Goal: Information Seeking & Learning: Learn about a topic

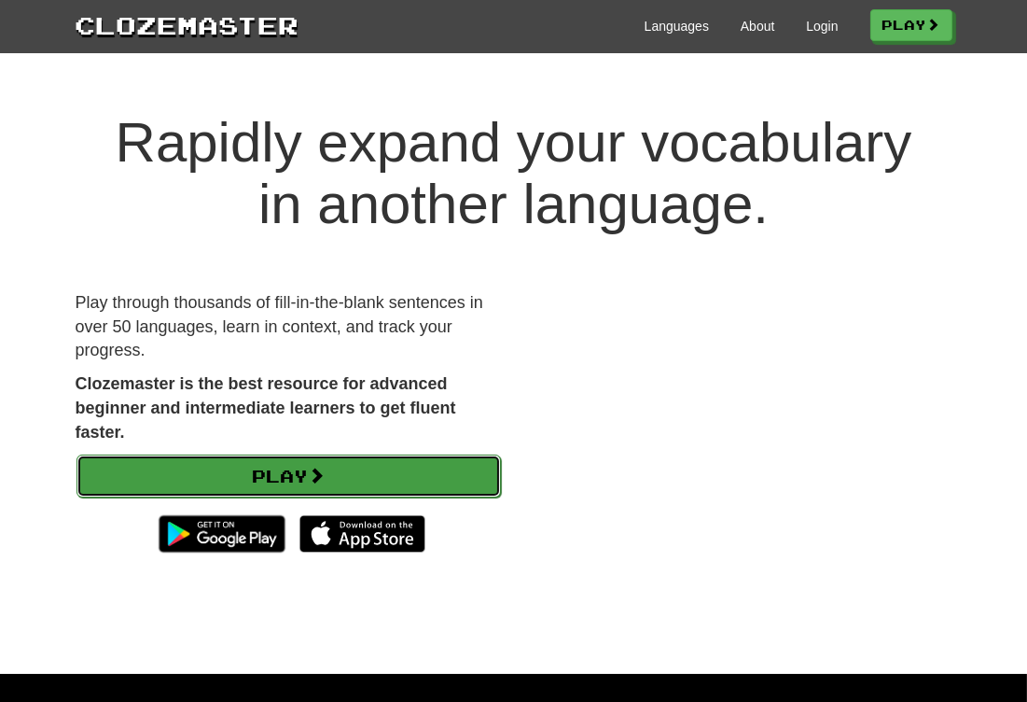
click at [452, 460] on link "Play" at bounding box center [289, 475] width 424 height 43
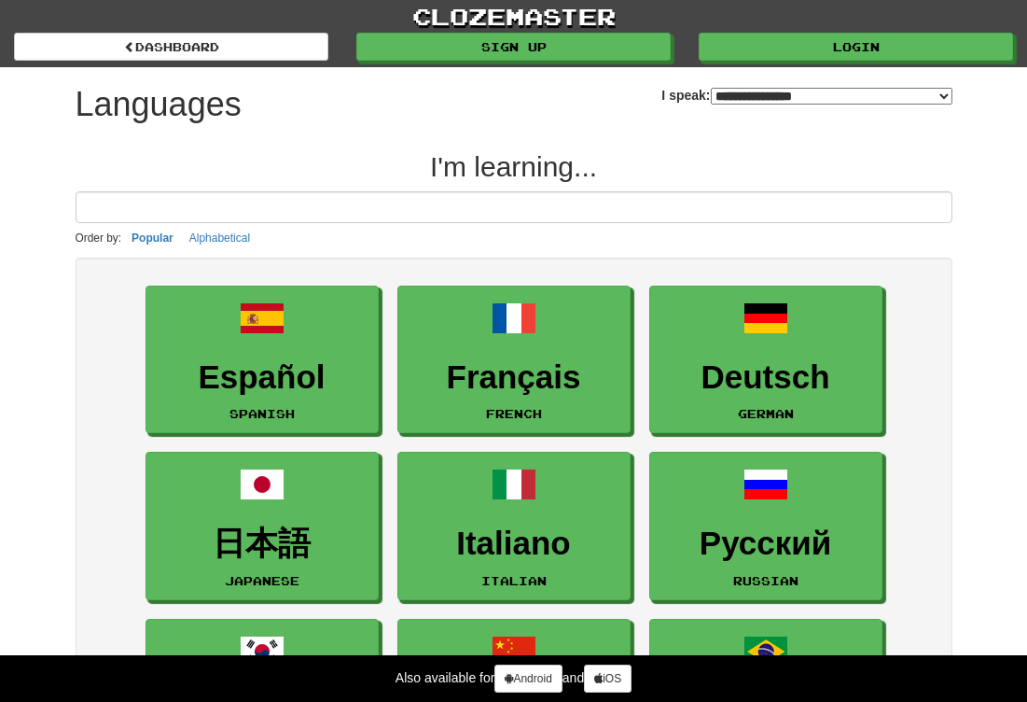
select select "*******"
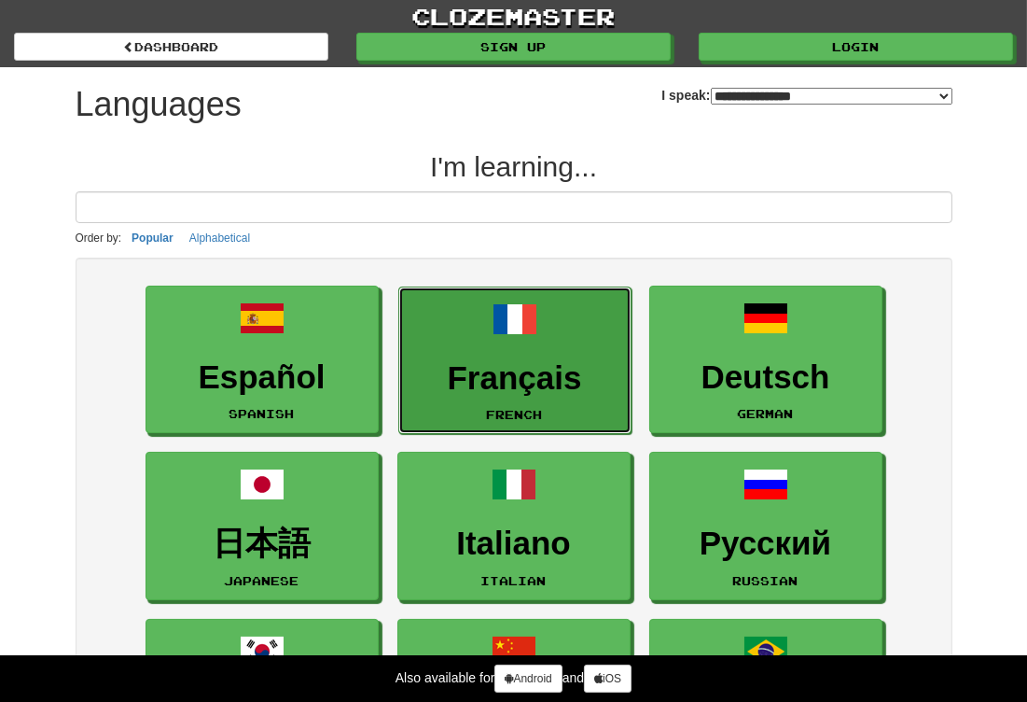
click at [483, 347] on link "Français French" at bounding box center [514, 360] width 233 height 148
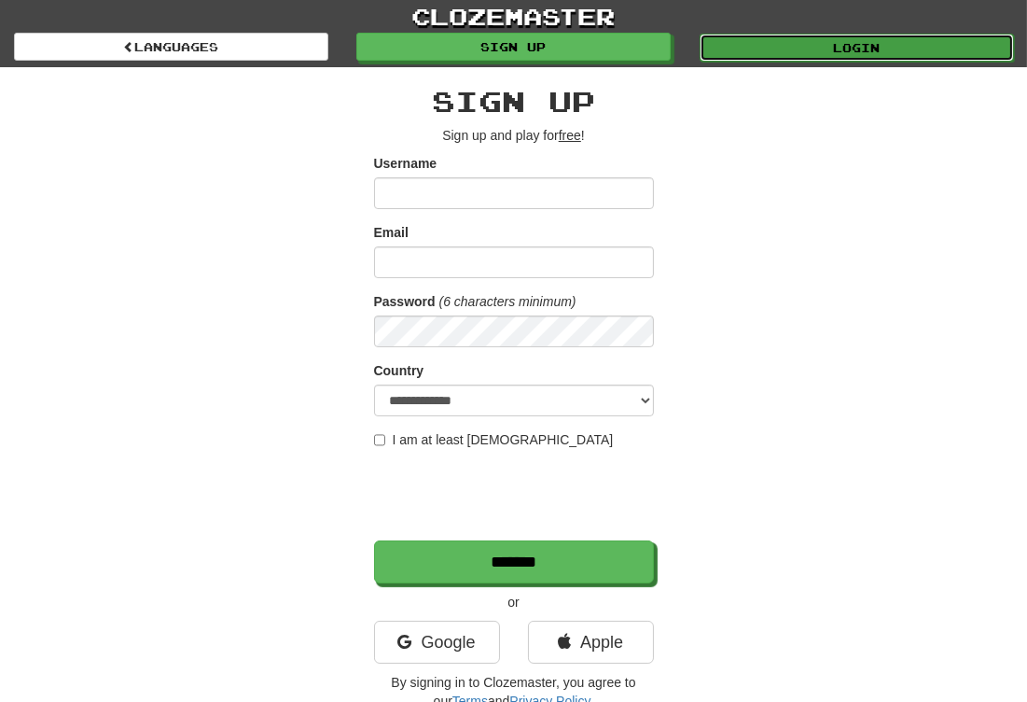
click at [736, 35] on link "Login" at bounding box center [857, 48] width 314 height 28
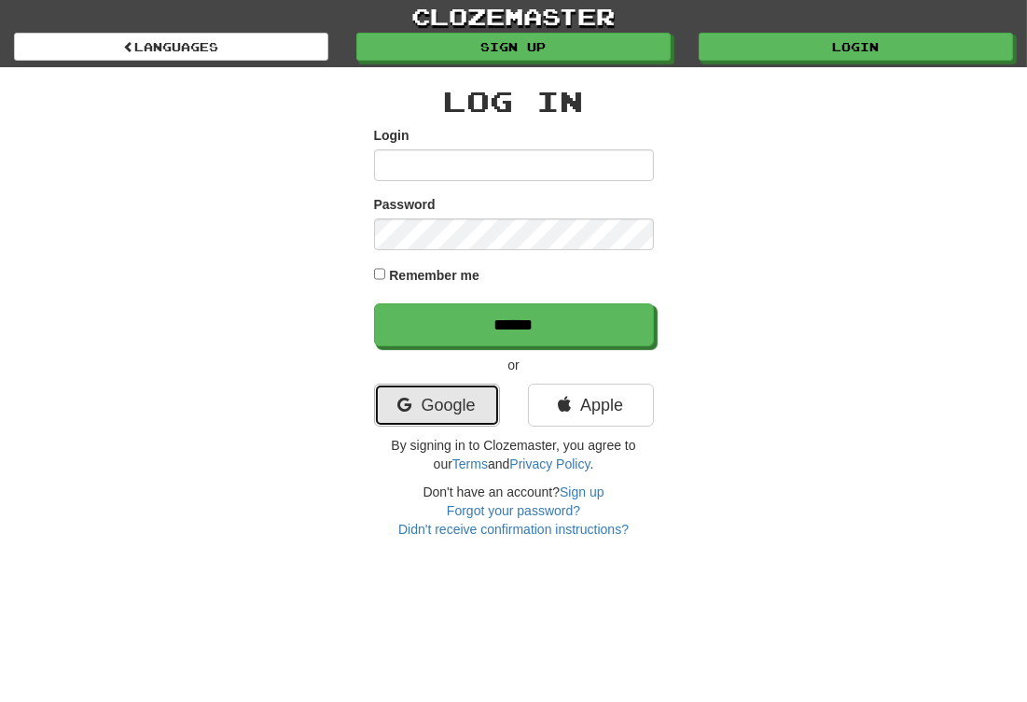
click at [474, 407] on link "Google" at bounding box center [437, 404] width 126 height 43
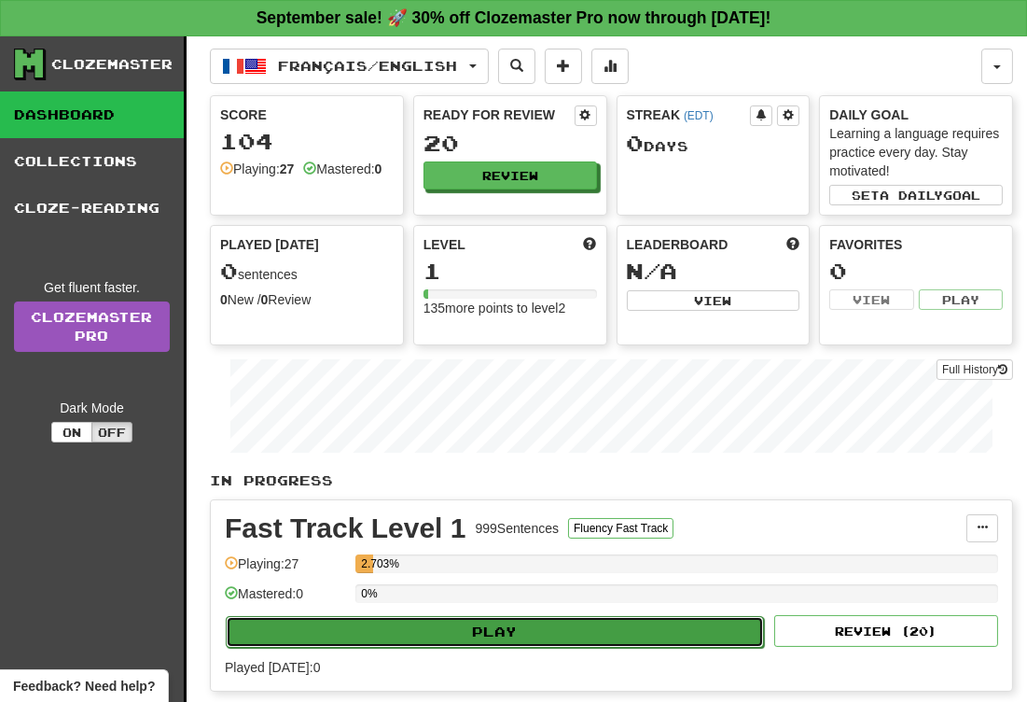
click at [486, 627] on button "Play" at bounding box center [495, 632] width 538 height 32
select select "**"
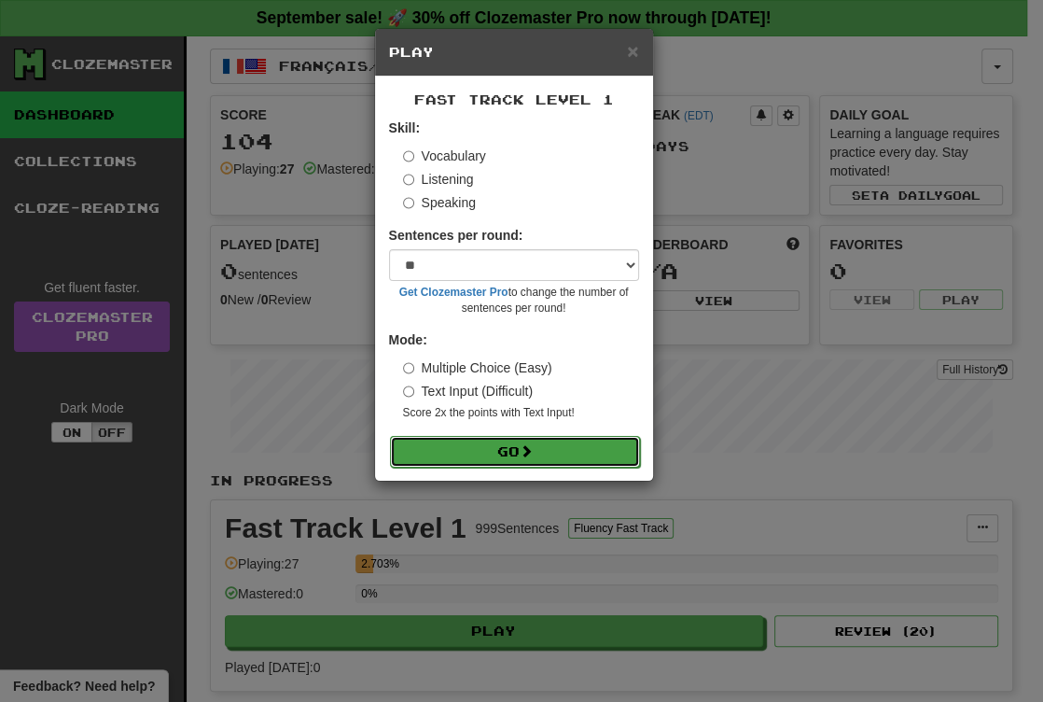
click at [508, 452] on button "Go" at bounding box center [515, 452] width 250 height 32
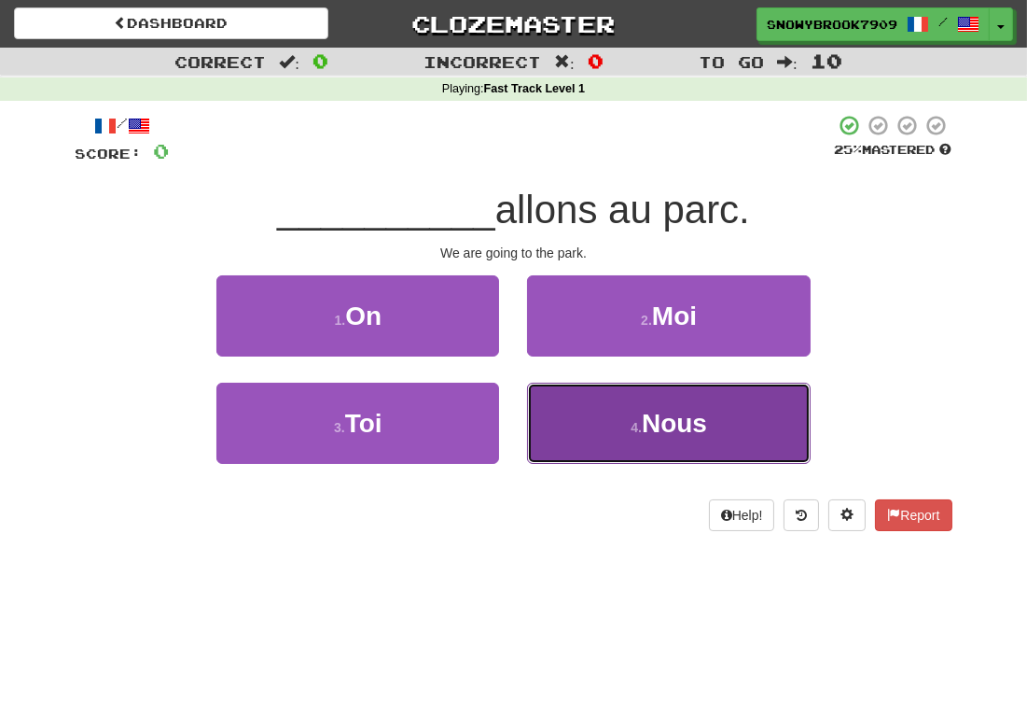
click at [565, 420] on button "4 . Nous" at bounding box center [668, 423] width 283 height 81
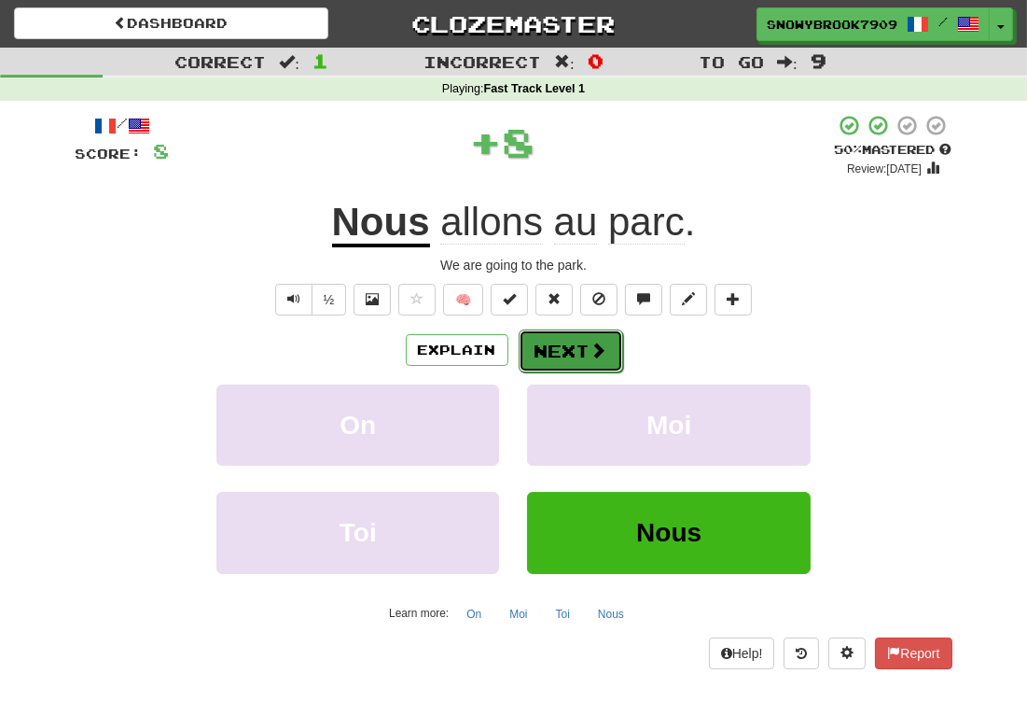
click at [576, 355] on button "Next" at bounding box center [571, 350] width 104 height 43
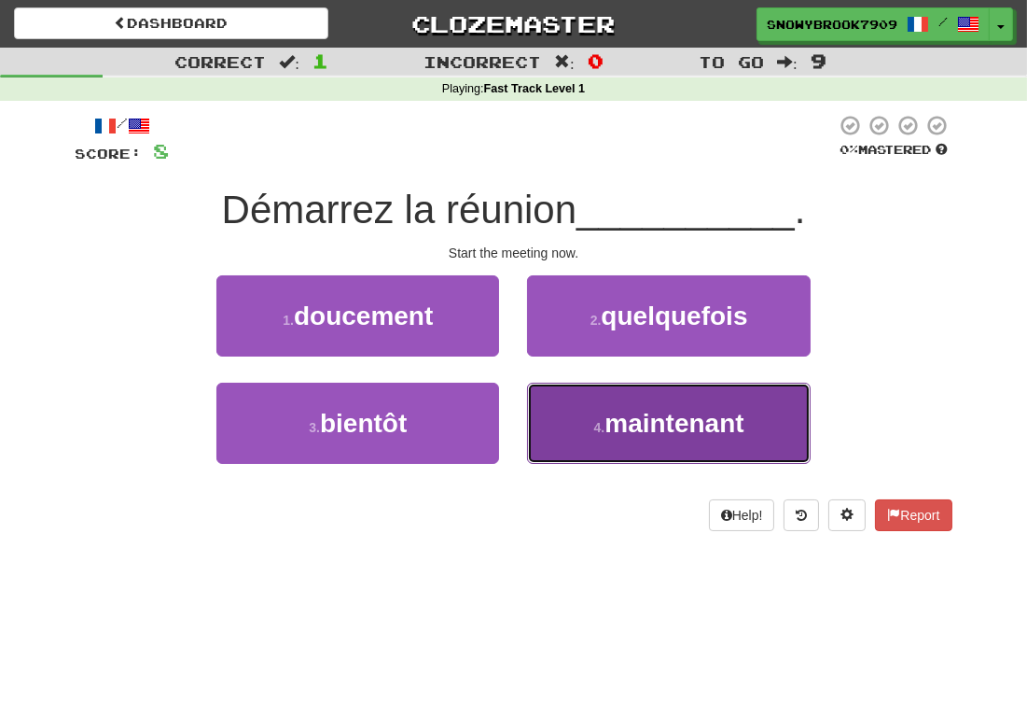
click at [582, 442] on button "4 . maintenant" at bounding box center [668, 423] width 283 height 81
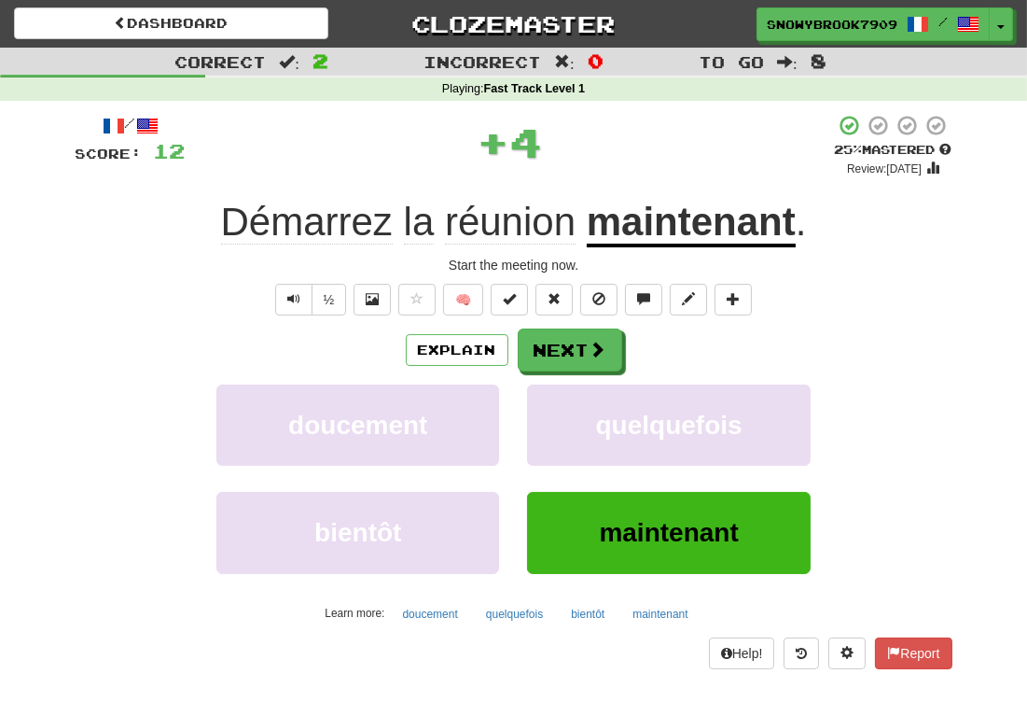
click at [381, 229] on span "Démarrez" at bounding box center [307, 222] width 172 height 45
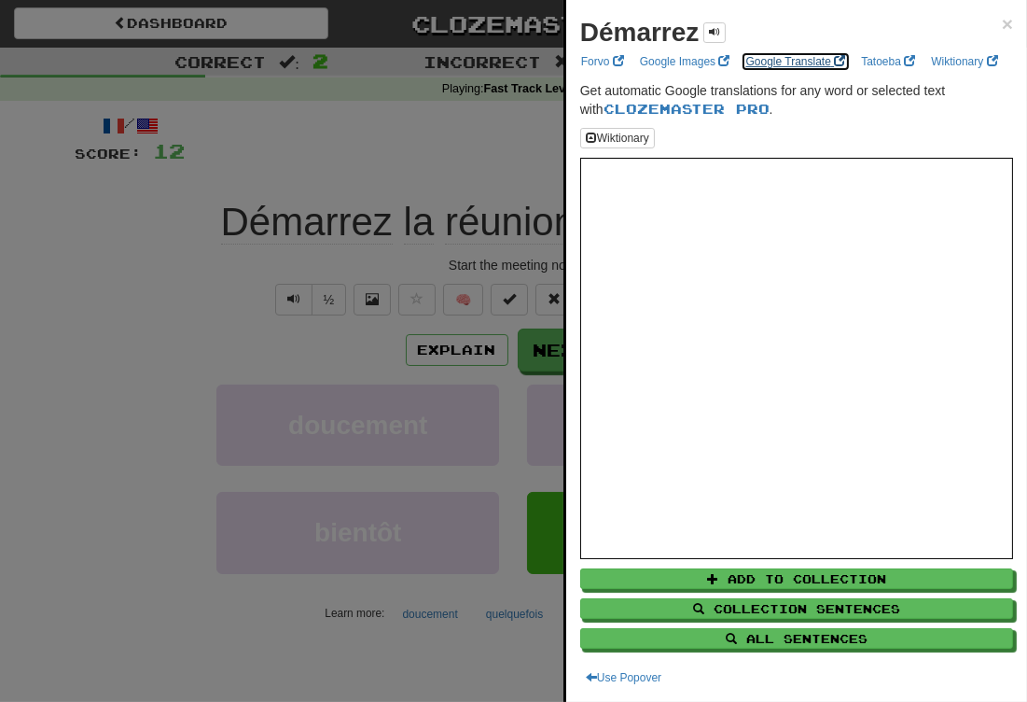
click at [774, 64] on link "Google Translate" at bounding box center [796, 61] width 111 height 21
click at [1002, 26] on span "×" at bounding box center [1007, 23] width 11 height 21
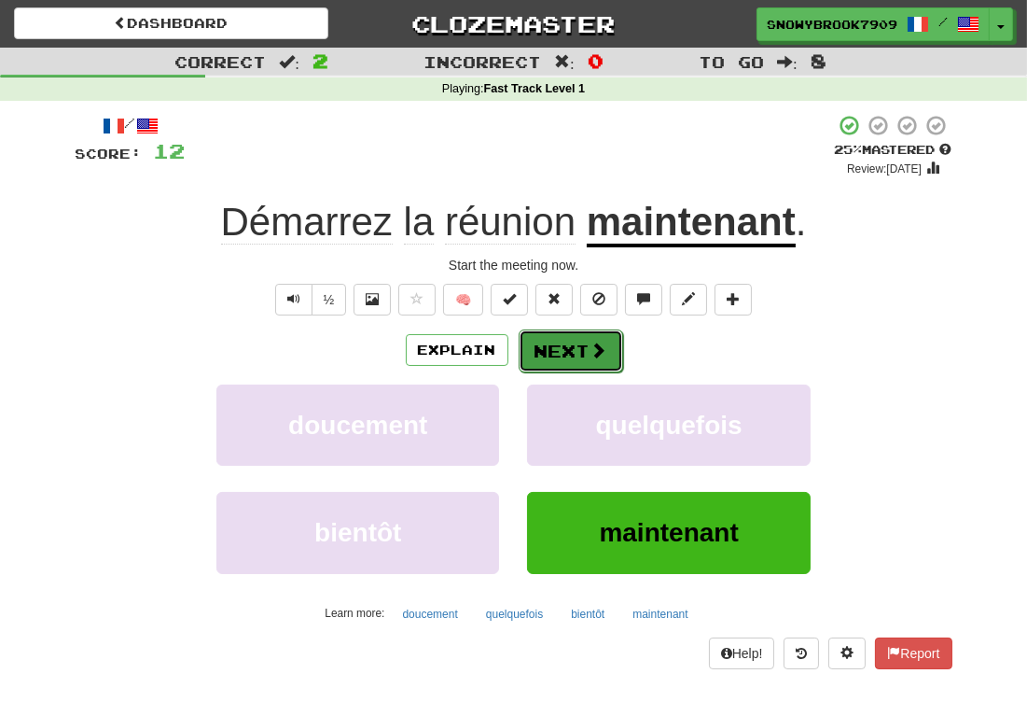
click at [575, 352] on button "Next" at bounding box center [571, 350] width 104 height 43
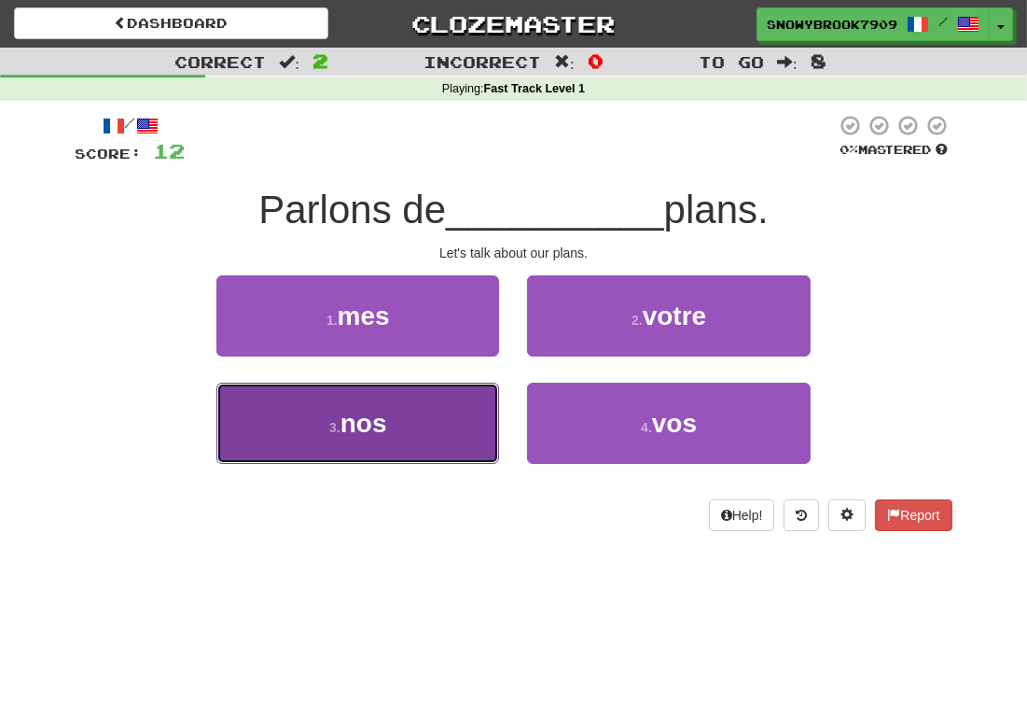
click at [420, 429] on button "3 . nos" at bounding box center [357, 423] width 283 height 81
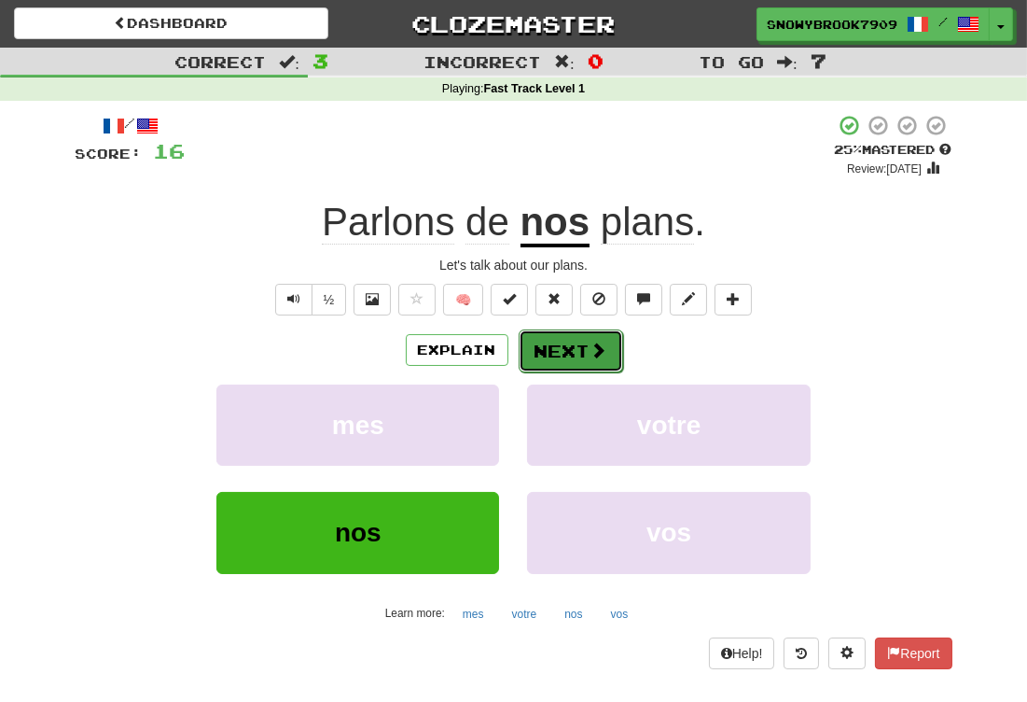
click at [591, 356] on span at bounding box center [599, 349] width 17 height 17
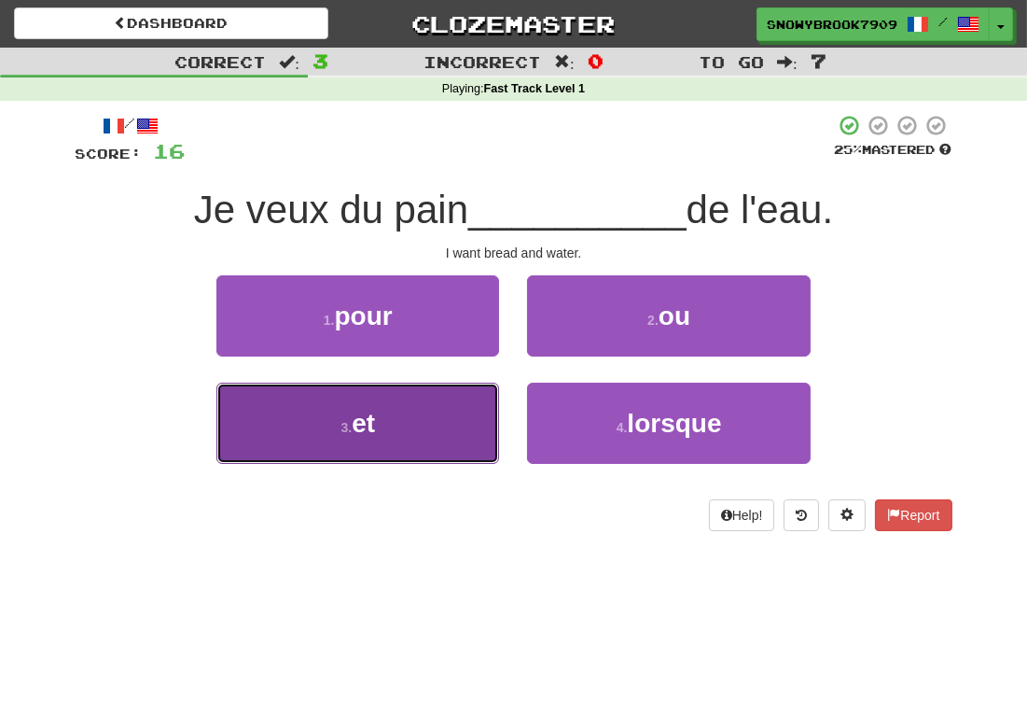
click at [414, 419] on button "3 . et" at bounding box center [357, 423] width 283 height 81
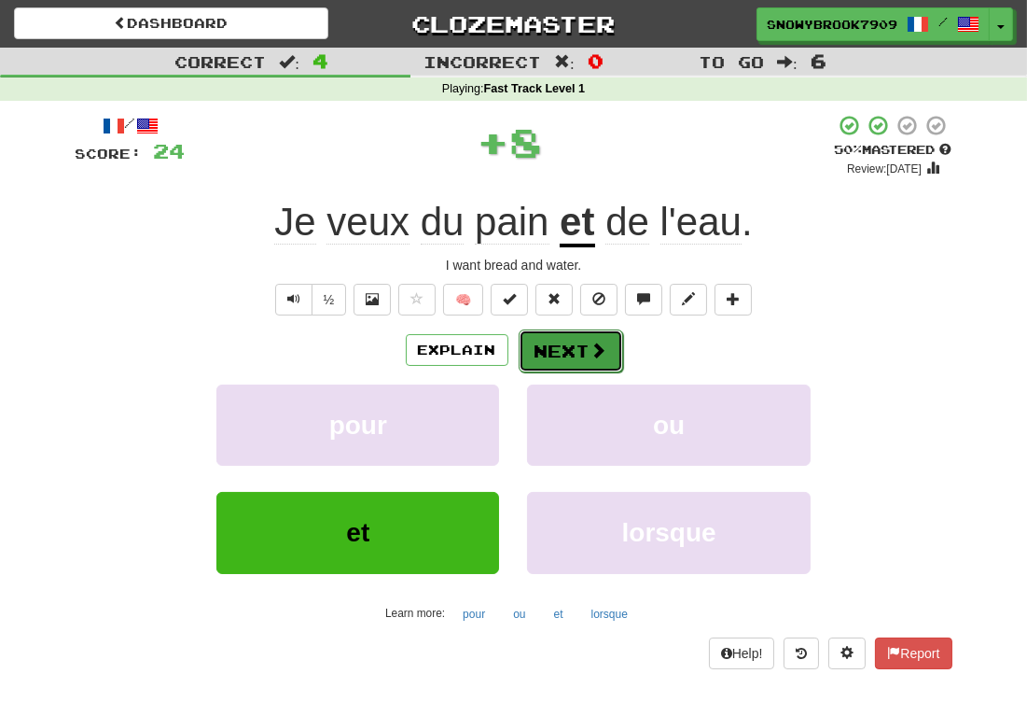
click at [572, 352] on button "Next" at bounding box center [571, 350] width 104 height 43
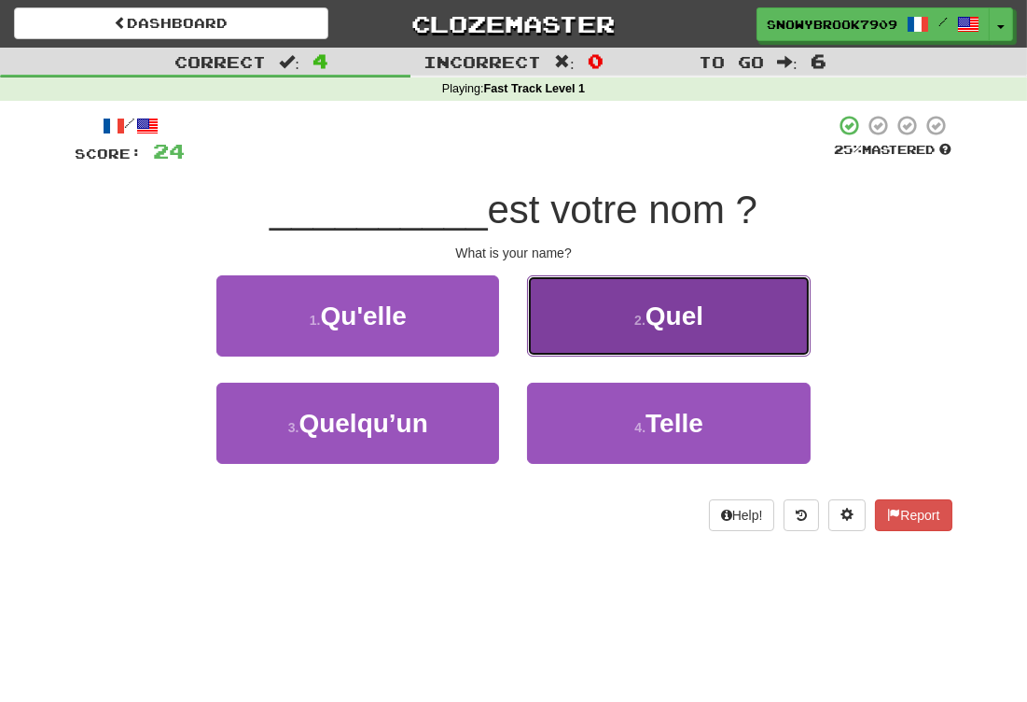
click at [596, 321] on button "2 . Quel" at bounding box center [668, 315] width 283 height 81
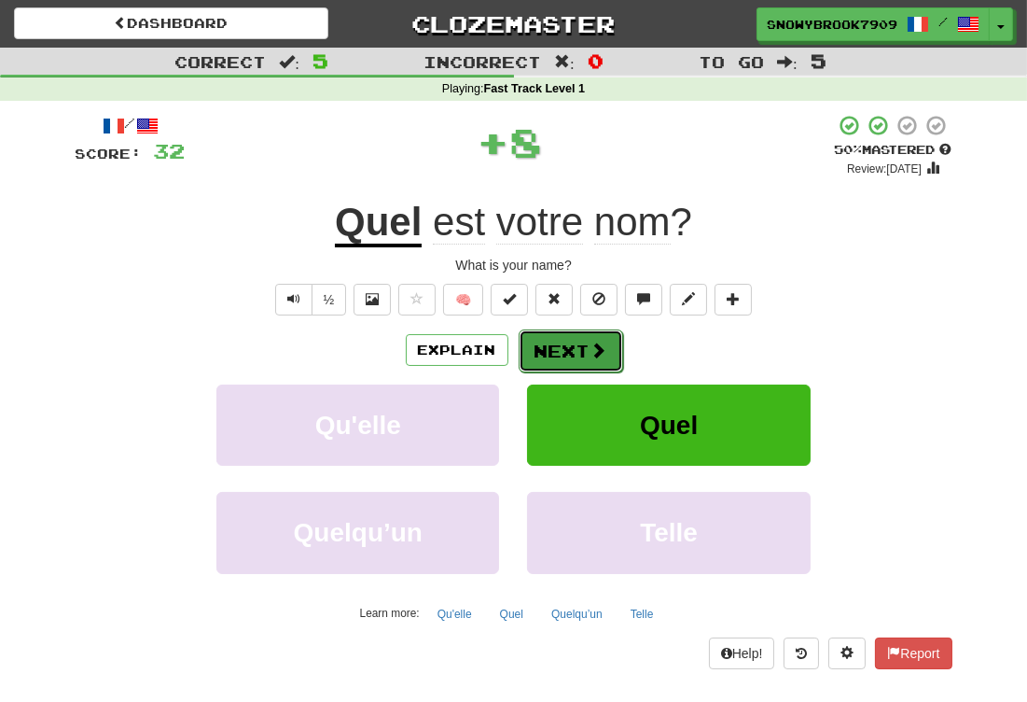
click at [565, 355] on button "Next" at bounding box center [571, 350] width 104 height 43
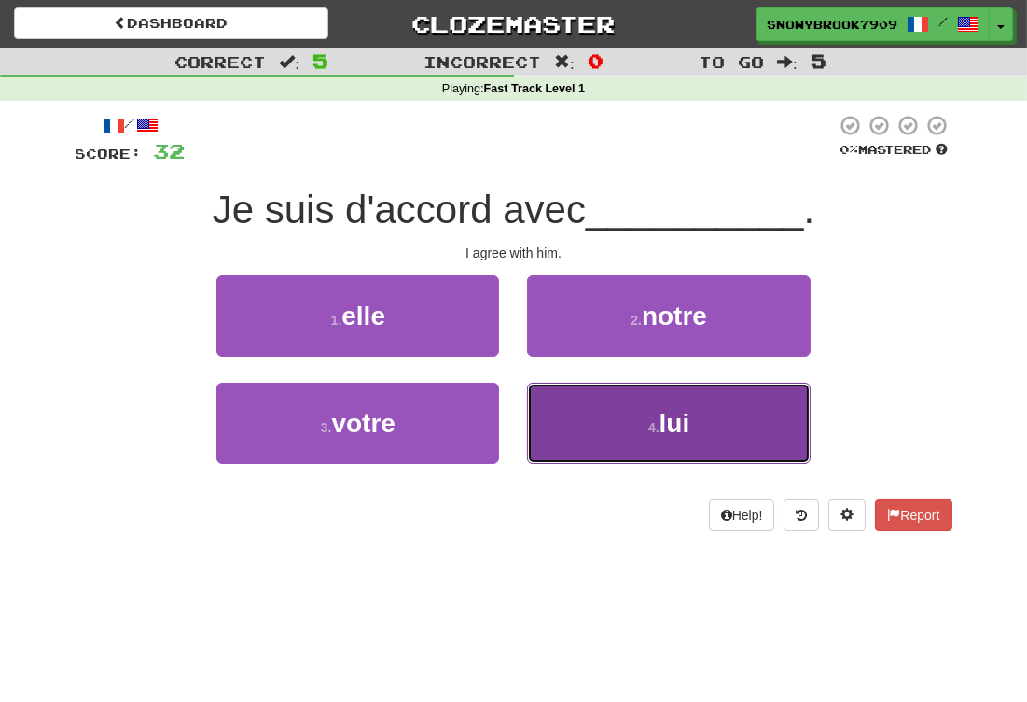
click at [591, 459] on button "4 . lui" at bounding box center [668, 423] width 283 height 81
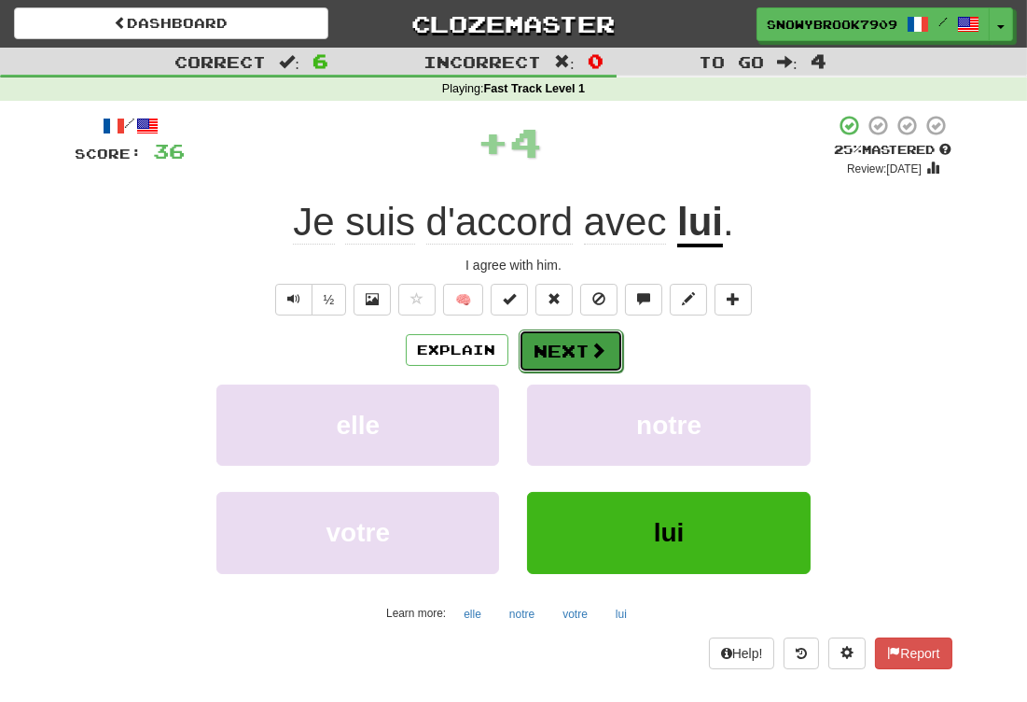
click at [564, 346] on button "Next" at bounding box center [571, 350] width 104 height 43
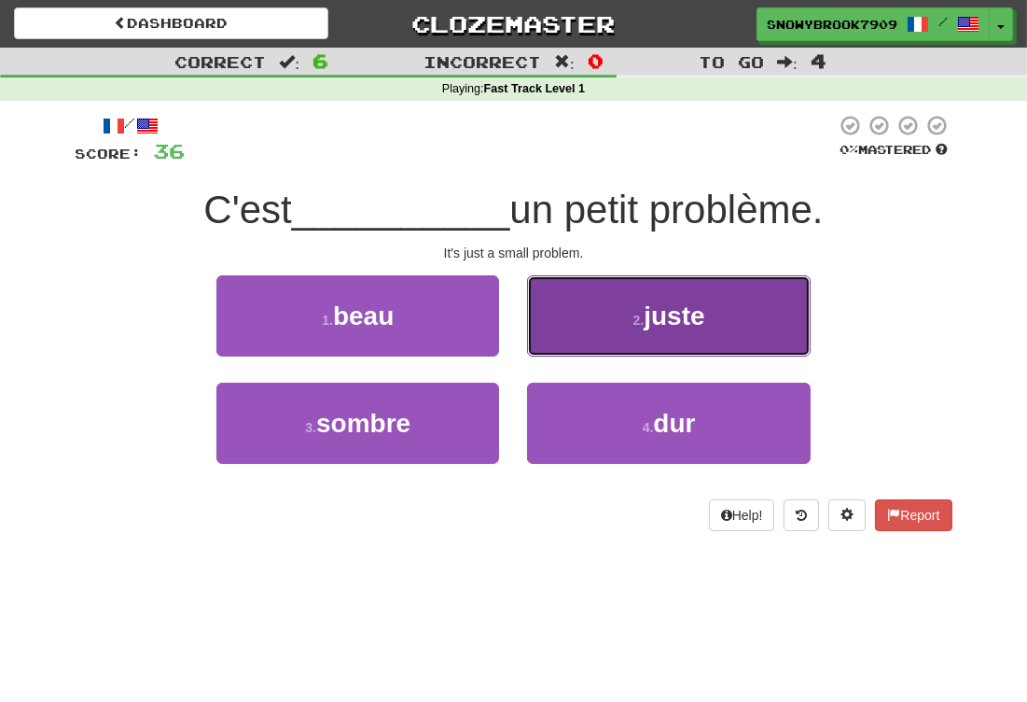
click at [590, 340] on button "2 . juste" at bounding box center [668, 315] width 283 height 81
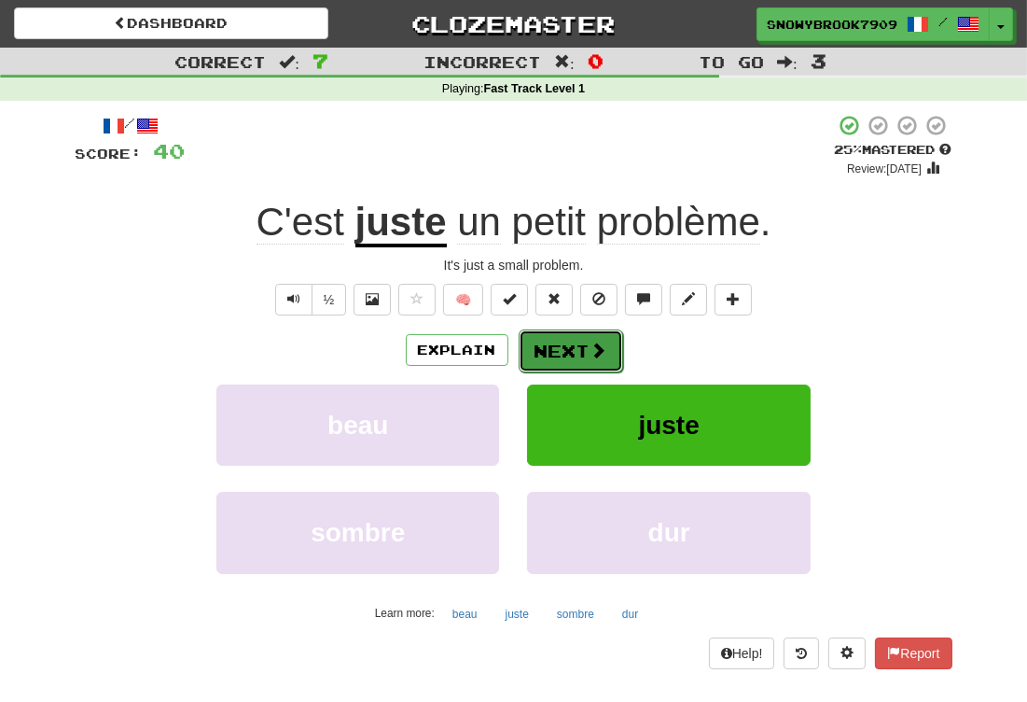
click at [569, 355] on button "Next" at bounding box center [571, 350] width 104 height 43
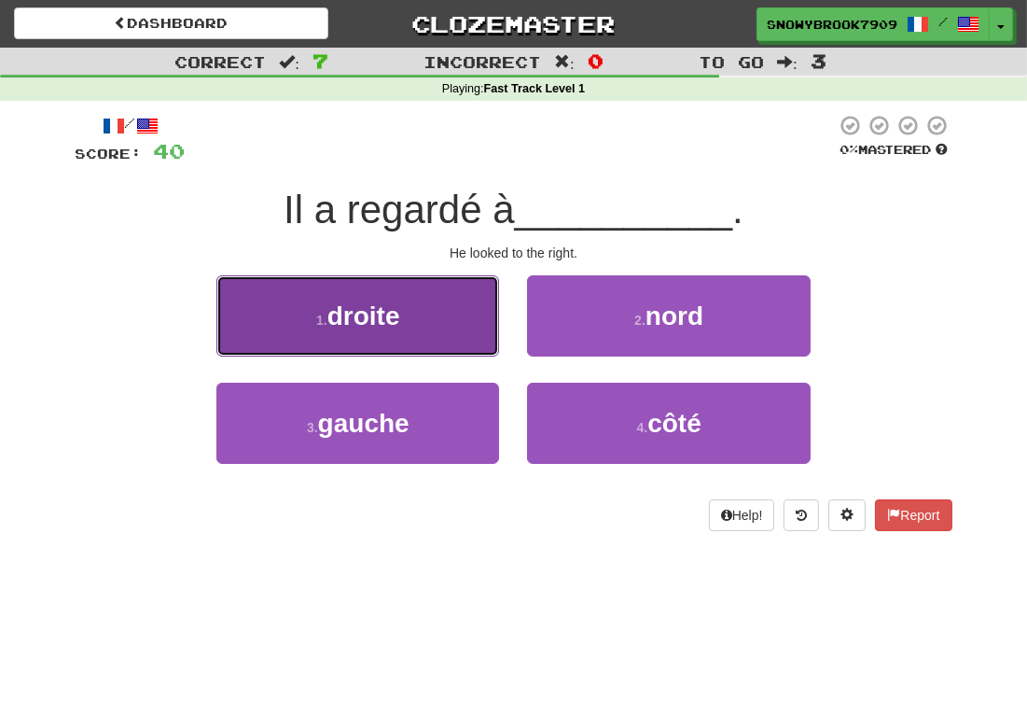
click at [442, 336] on button "1 . droite" at bounding box center [357, 315] width 283 height 81
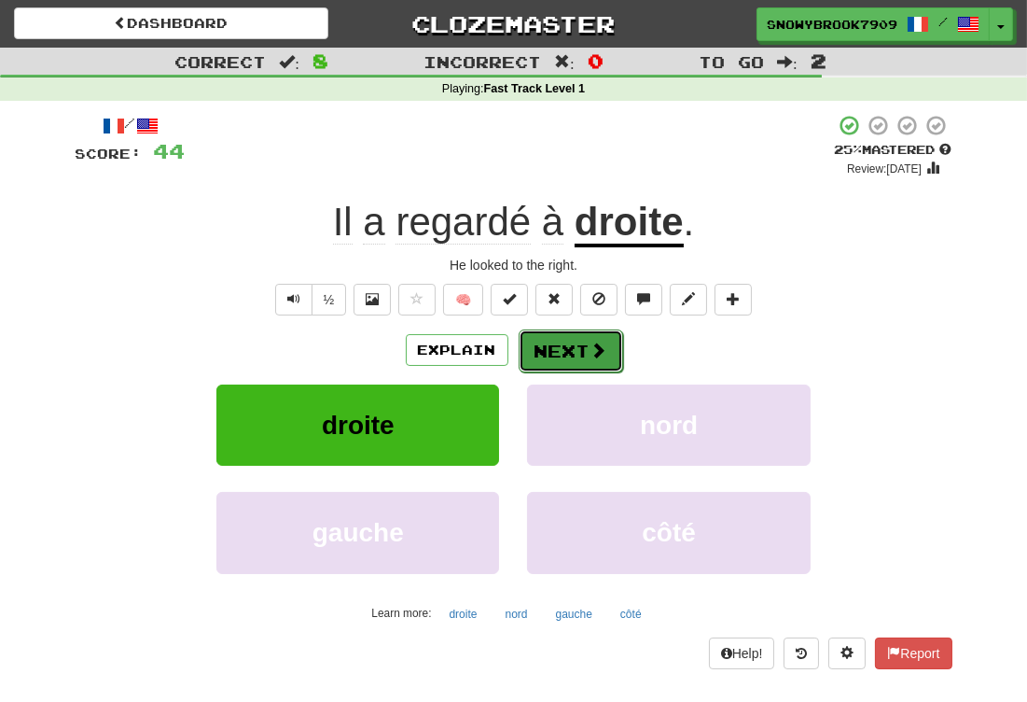
click at [609, 361] on button "Next" at bounding box center [571, 350] width 104 height 43
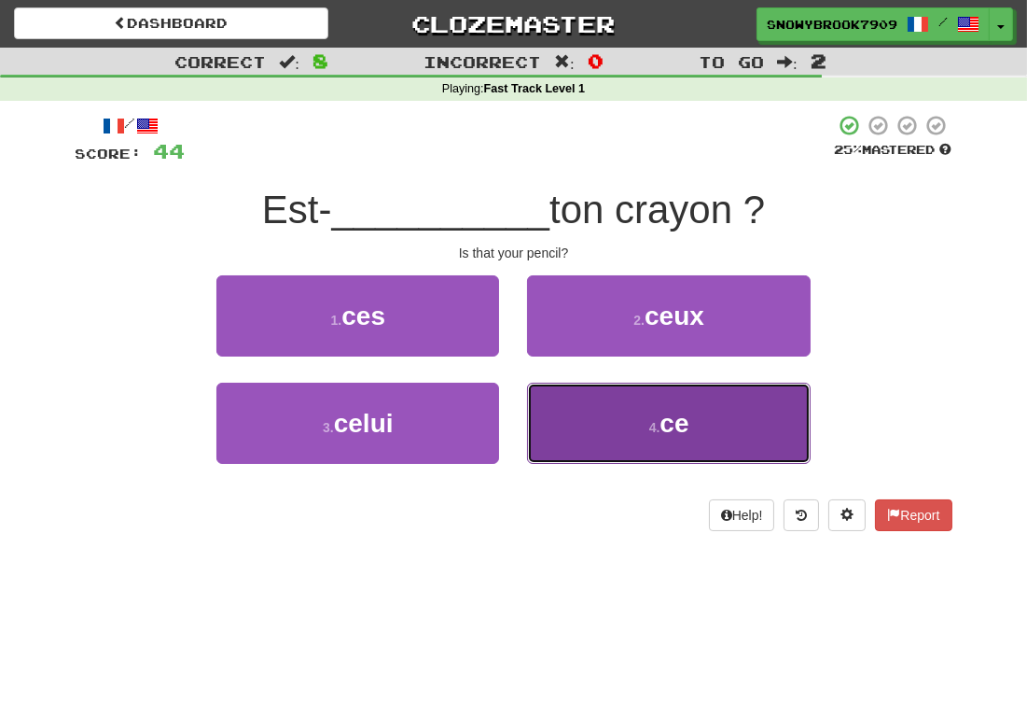
click at [591, 426] on button "4 . ce" at bounding box center [668, 423] width 283 height 81
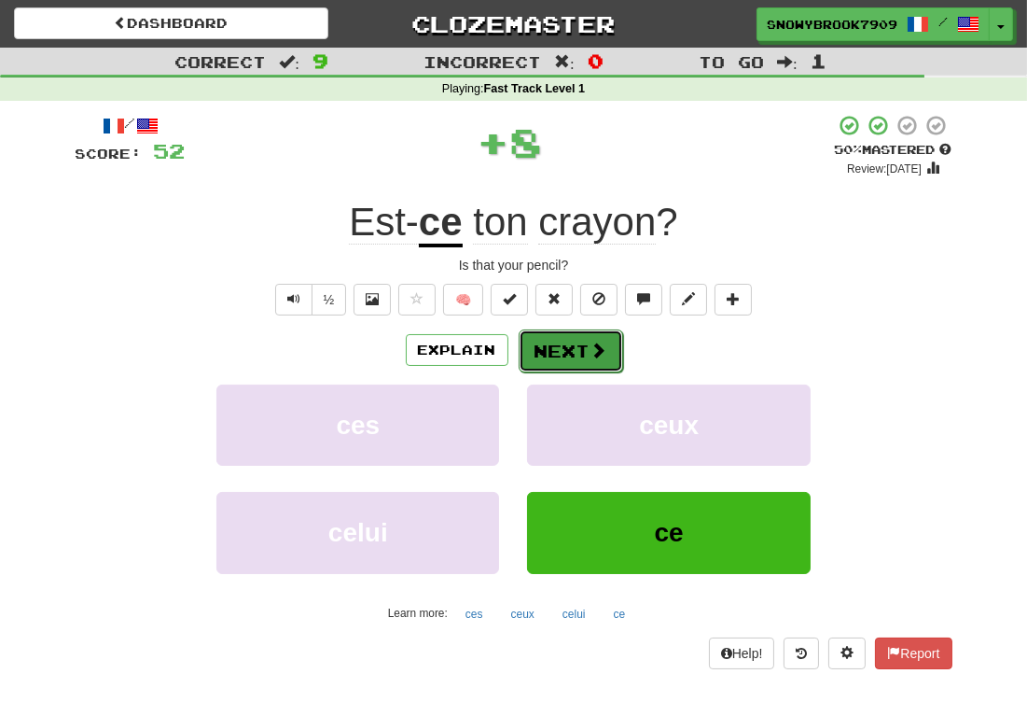
click at [578, 347] on button "Next" at bounding box center [571, 350] width 104 height 43
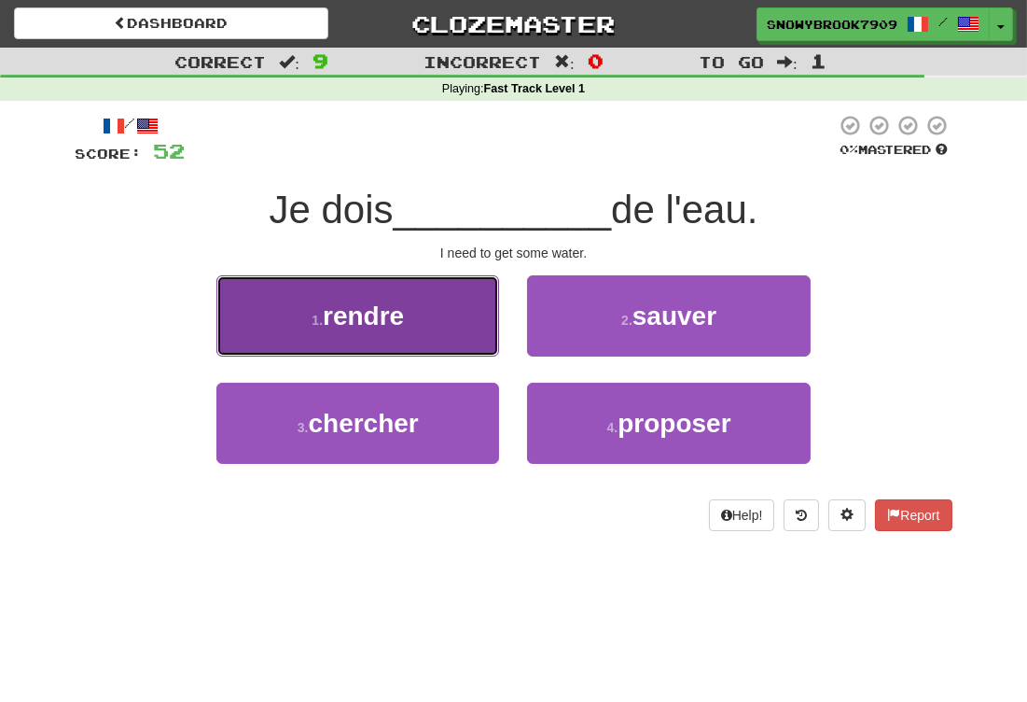
click at [473, 331] on button "1 . rendre" at bounding box center [357, 315] width 283 height 81
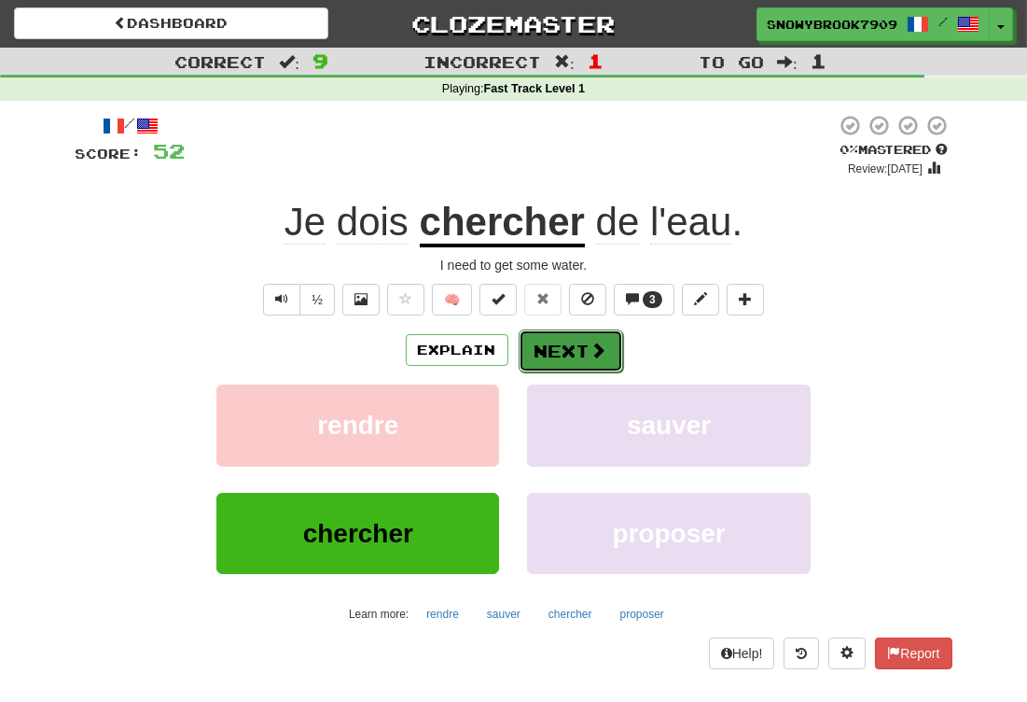
click at [579, 358] on button "Next" at bounding box center [571, 350] width 104 height 43
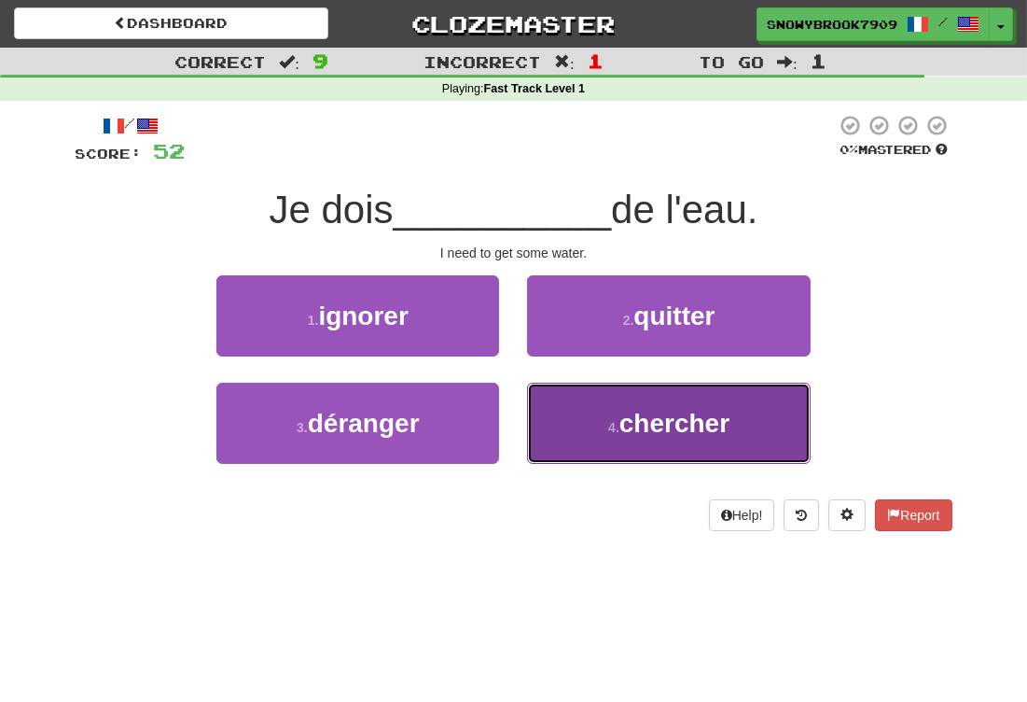
click at [570, 413] on button "4 . chercher" at bounding box center [668, 423] width 283 height 81
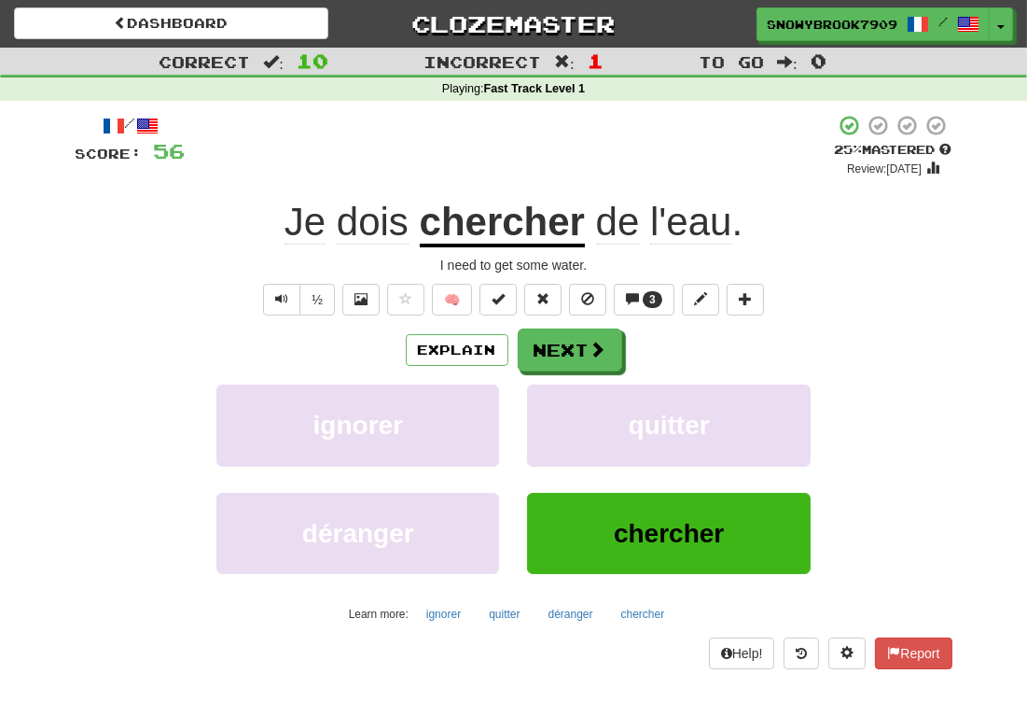
click at [389, 228] on span "dois" at bounding box center [373, 222] width 72 height 45
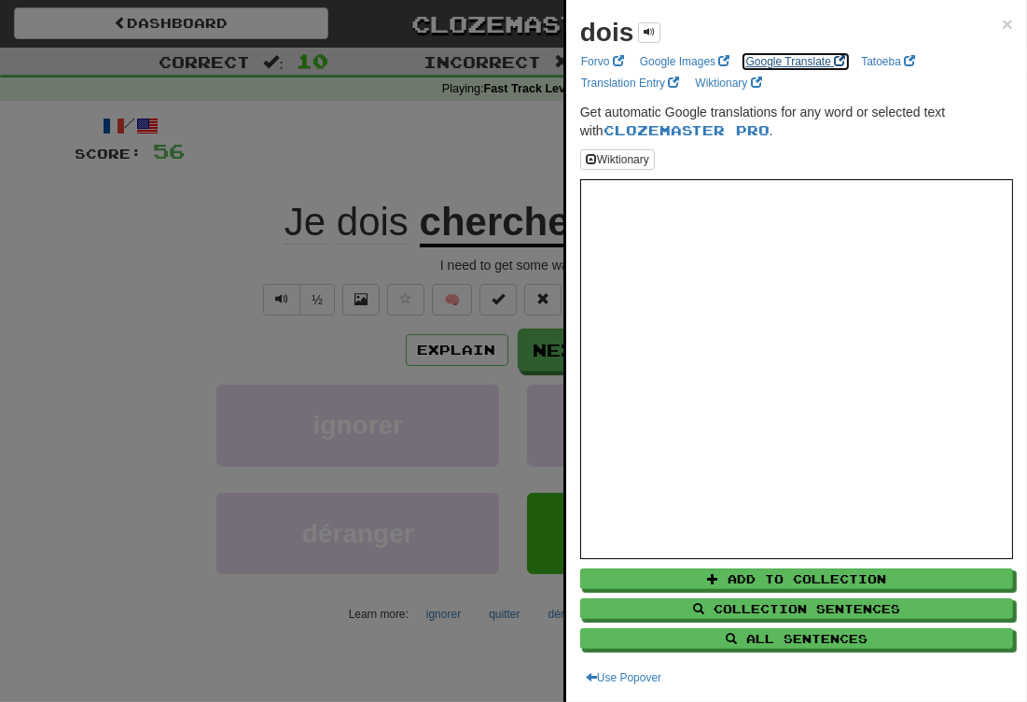
click at [780, 67] on link "Google Translate" at bounding box center [796, 61] width 111 height 21
click at [1002, 22] on div "dois × Forvo Google Images Google Translate Tatoeba Translation Entry Wiktionar…" at bounding box center [796, 351] width 461 height 702
click at [1002, 22] on span "×" at bounding box center [1007, 23] width 11 height 21
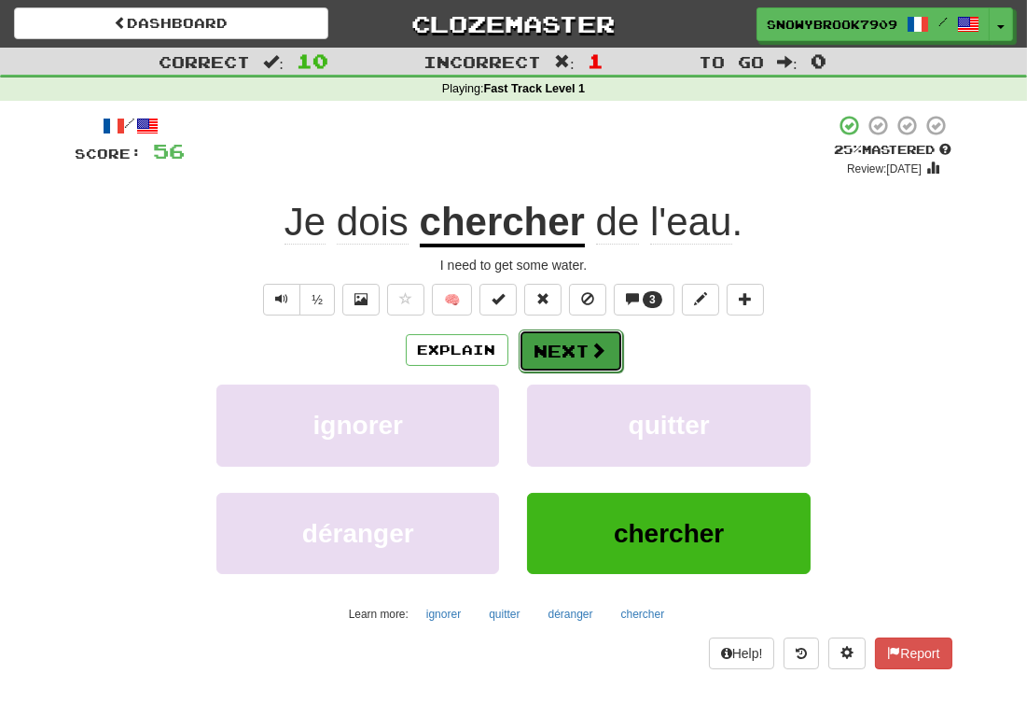
click at [579, 354] on button "Next" at bounding box center [571, 350] width 104 height 43
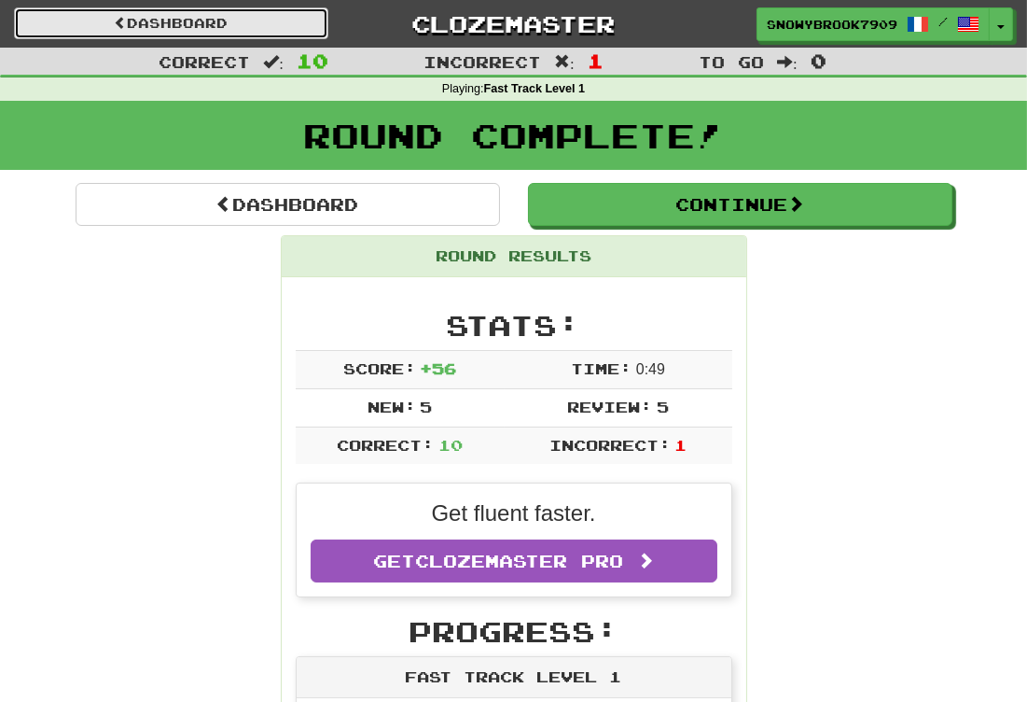
click at [203, 21] on link "Dashboard" at bounding box center [171, 23] width 314 height 32
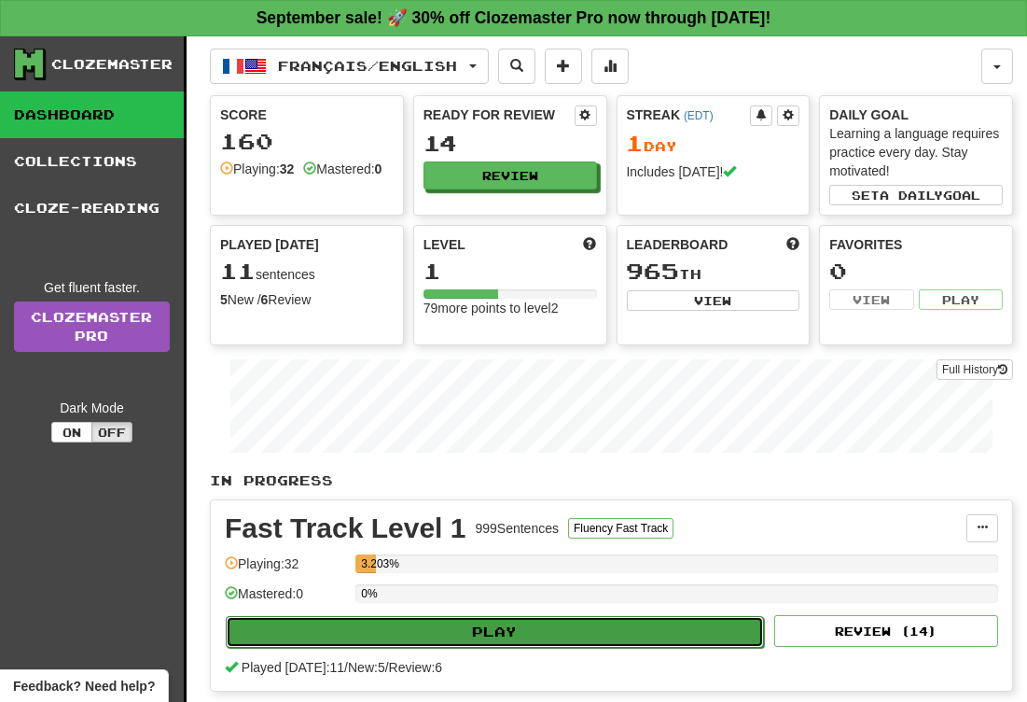
click at [526, 621] on button "Play" at bounding box center [495, 632] width 538 height 32
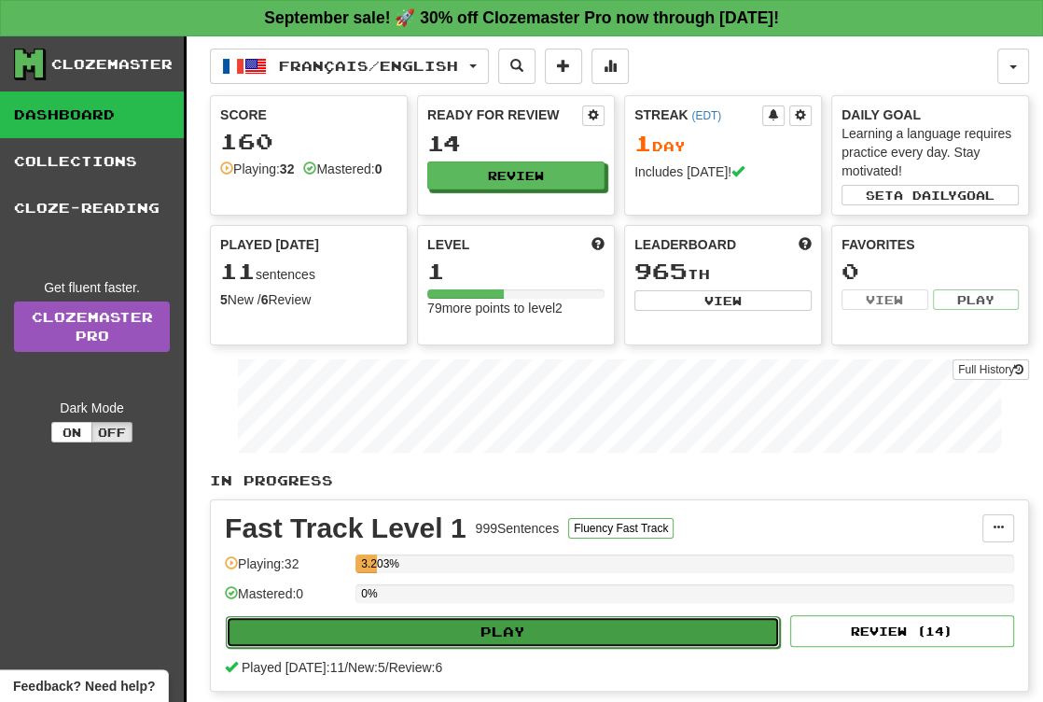
select select "**"
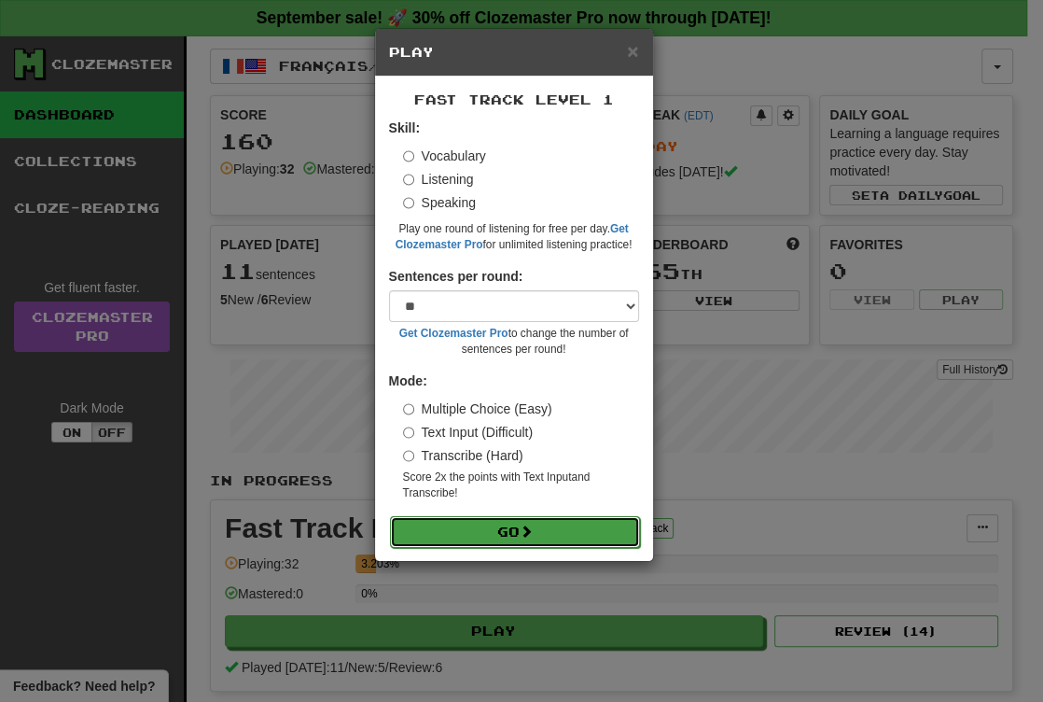
click at [540, 533] on button "Go" at bounding box center [515, 532] width 250 height 32
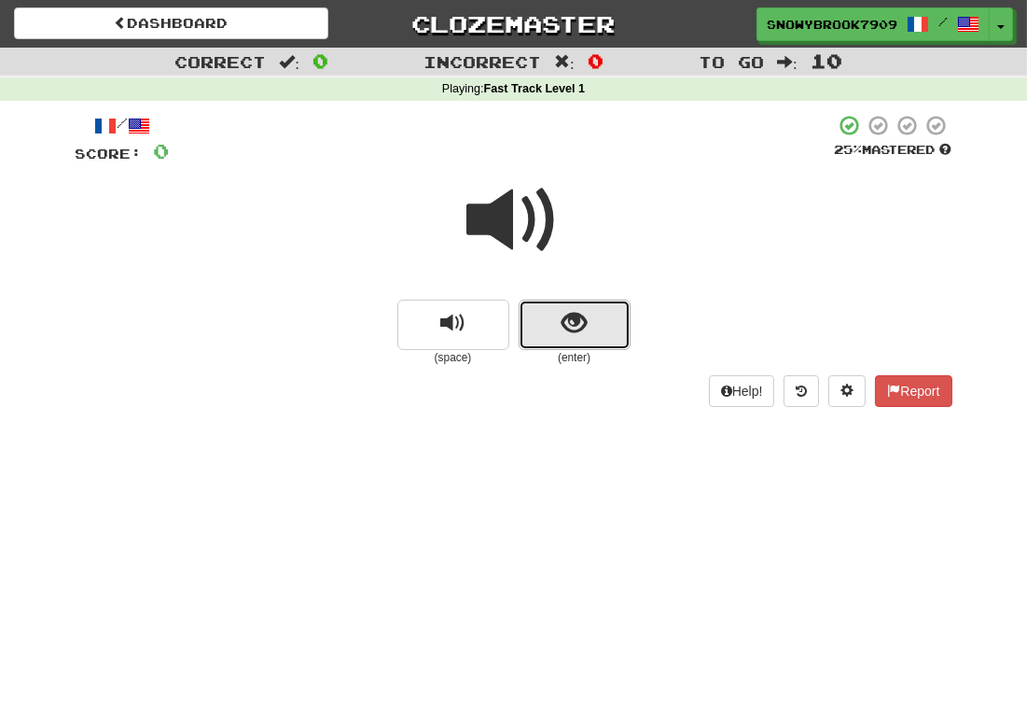
click at [597, 320] on button "show sentence" at bounding box center [575, 324] width 112 height 50
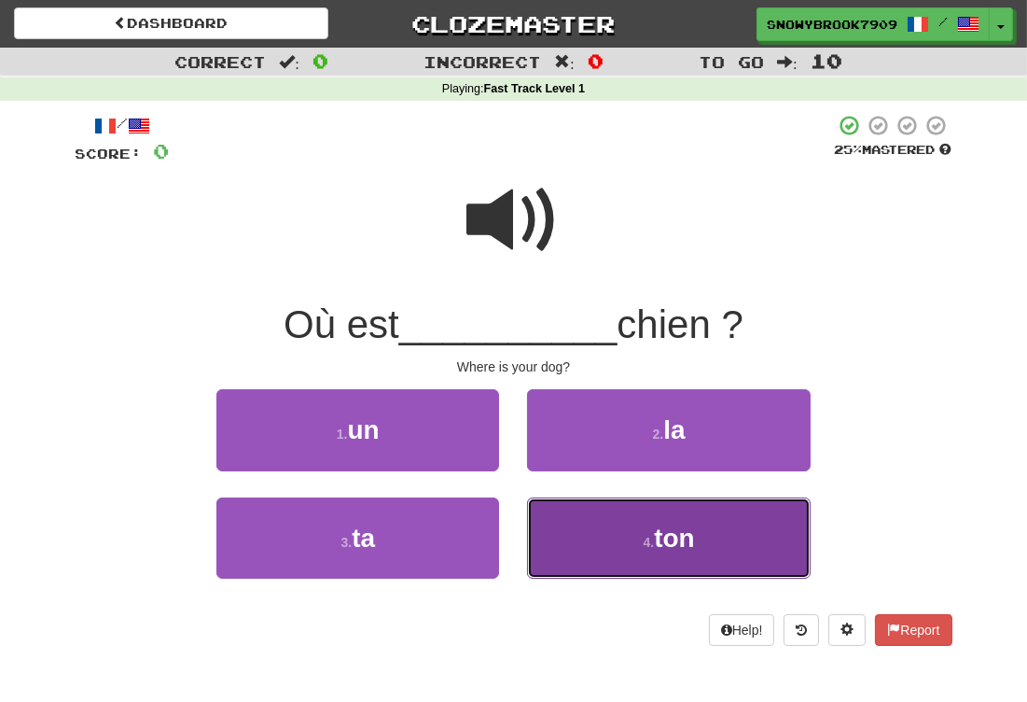
click at [674, 514] on button "4 . ton" at bounding box center [668, 537] width 283 height 81
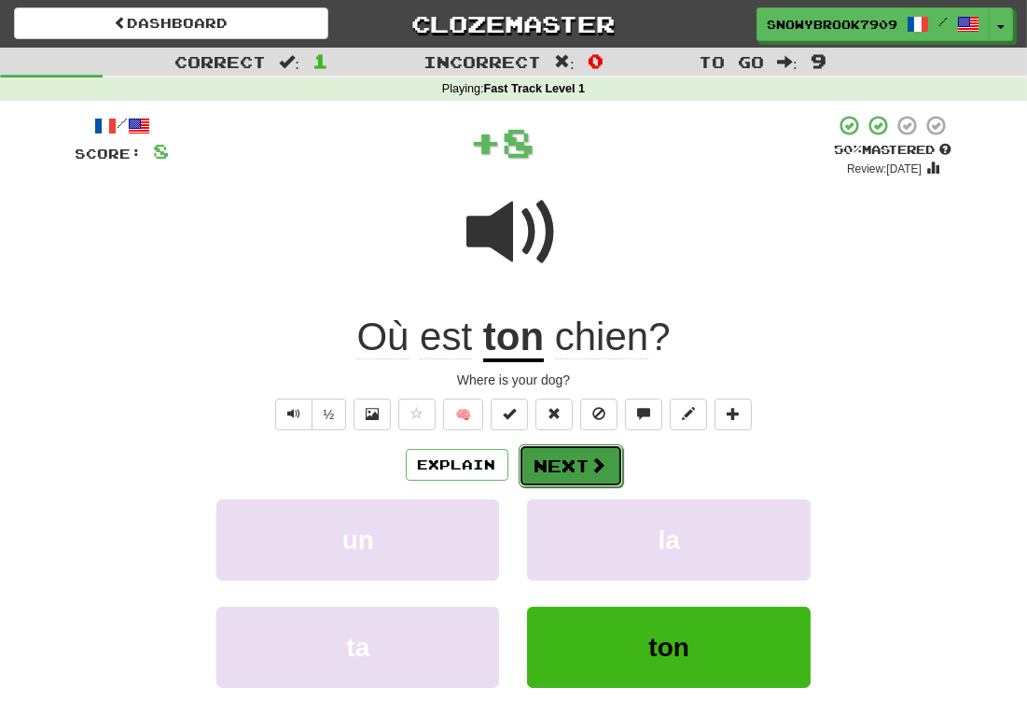
click at [593, 466] on span at bounding box center [599, 464] width 17 height 17
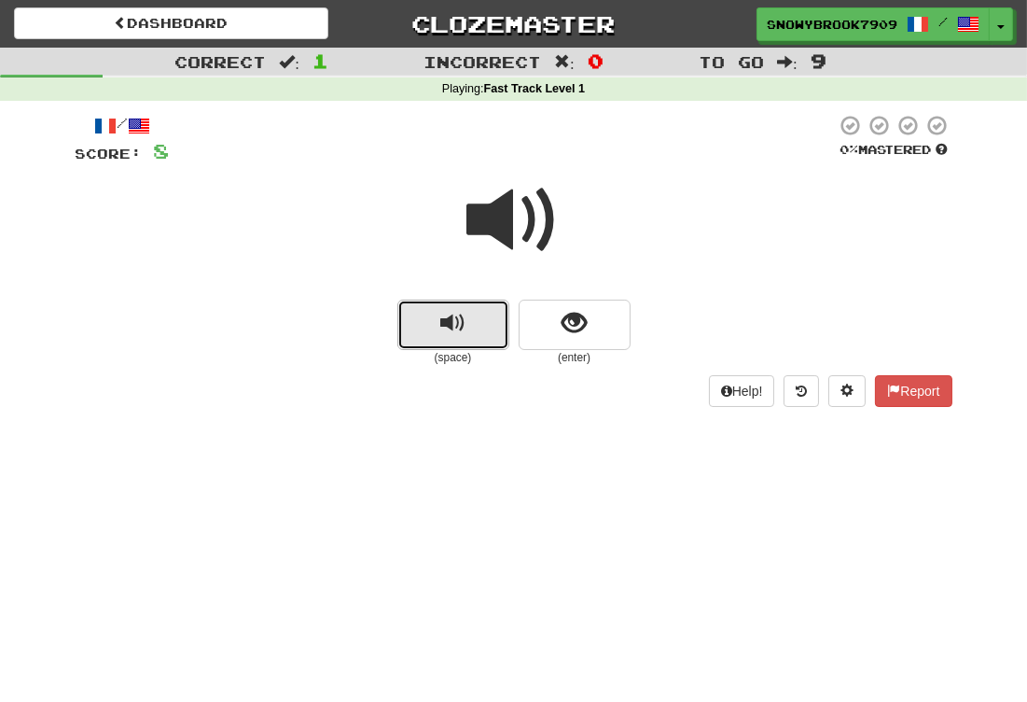
click at [460, 334] on span "replay audio" at bounding box center [452, 323] width 25 height 25
click at [464, 352] on small "(space)" at bounding box center [453, 358] width 112 height 16
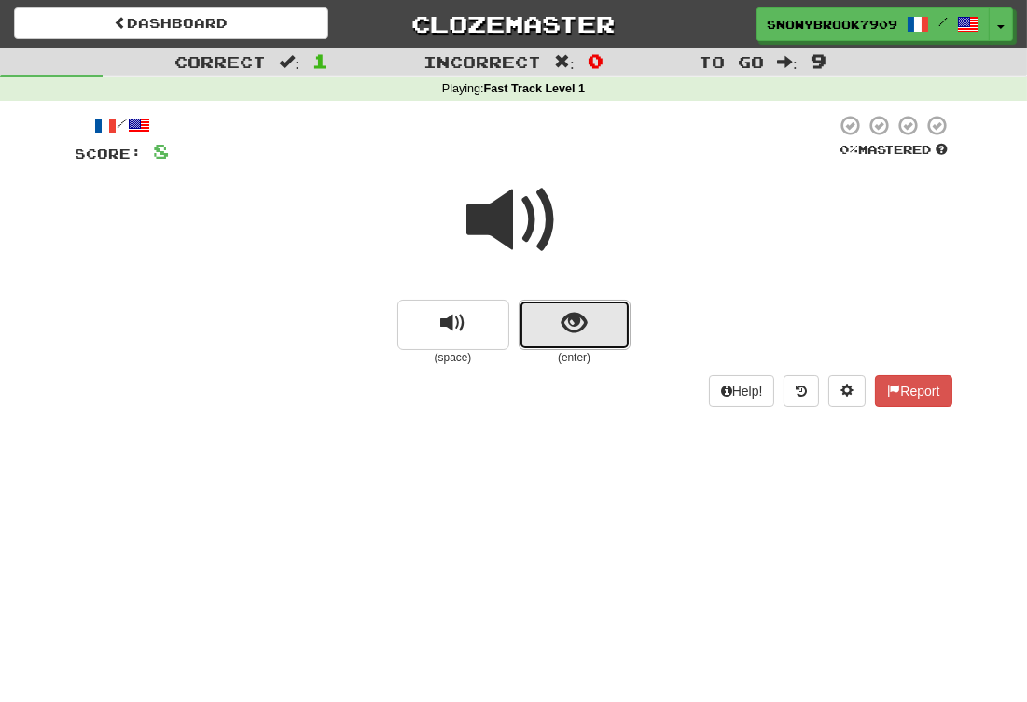
click at [596, 315] on button "show sentence" at bounding box center [575, 324] width 112 height 50
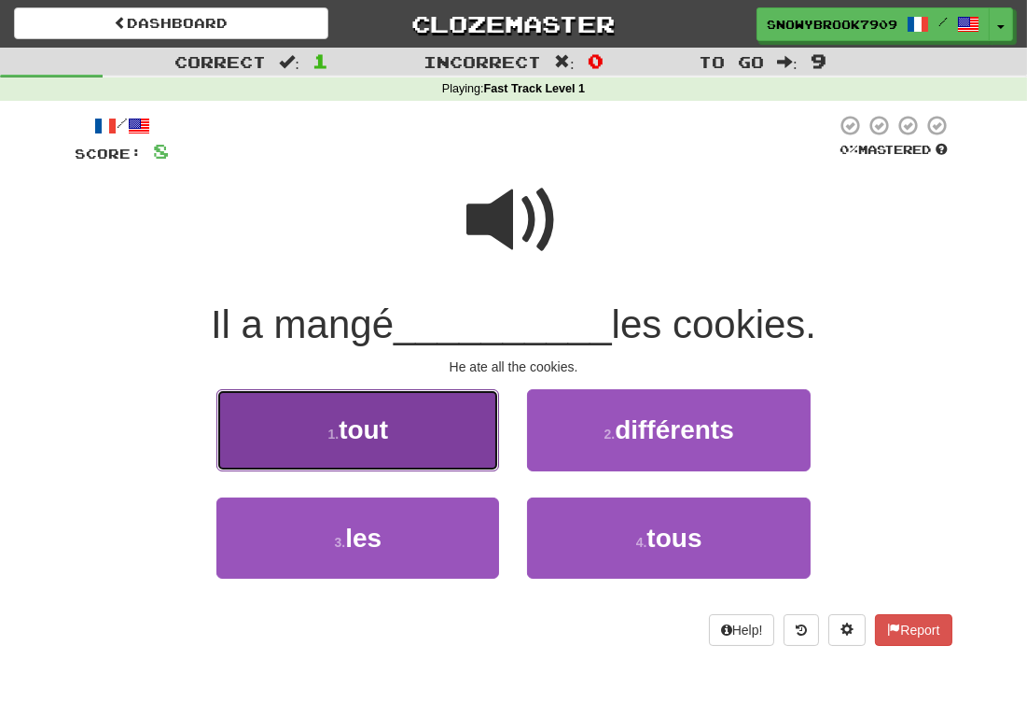
click at [472, 420] on button "1 . tout" at bounding box center [357, 429] width 283 height 81
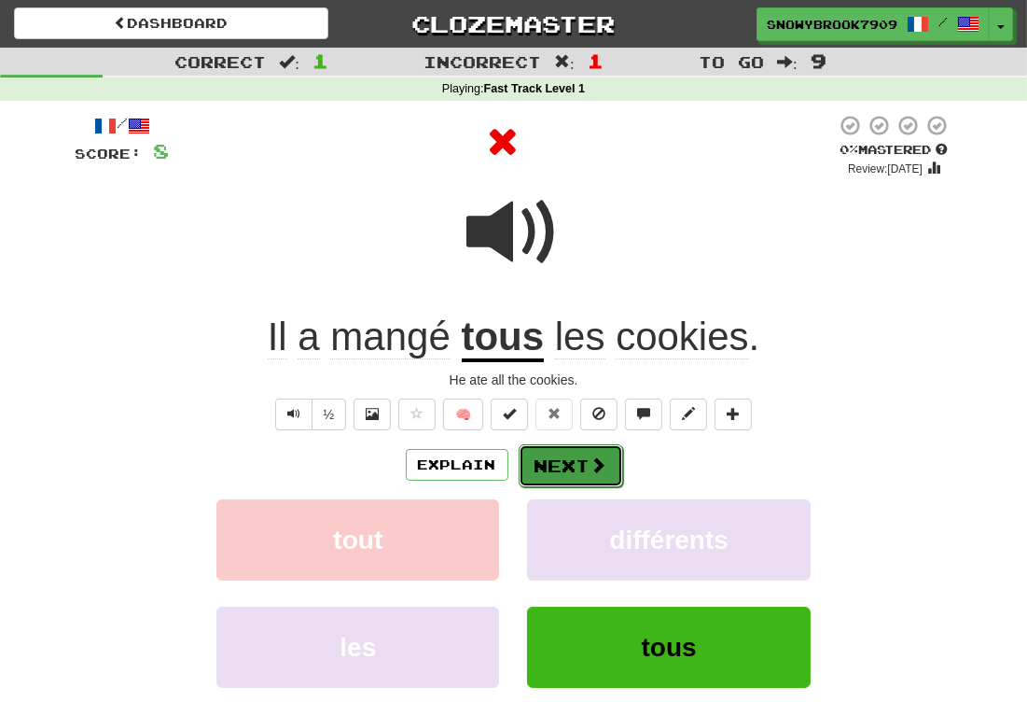
click at [583, 472] on button "Next" at bounding box center [571, 465] width 104 height 43
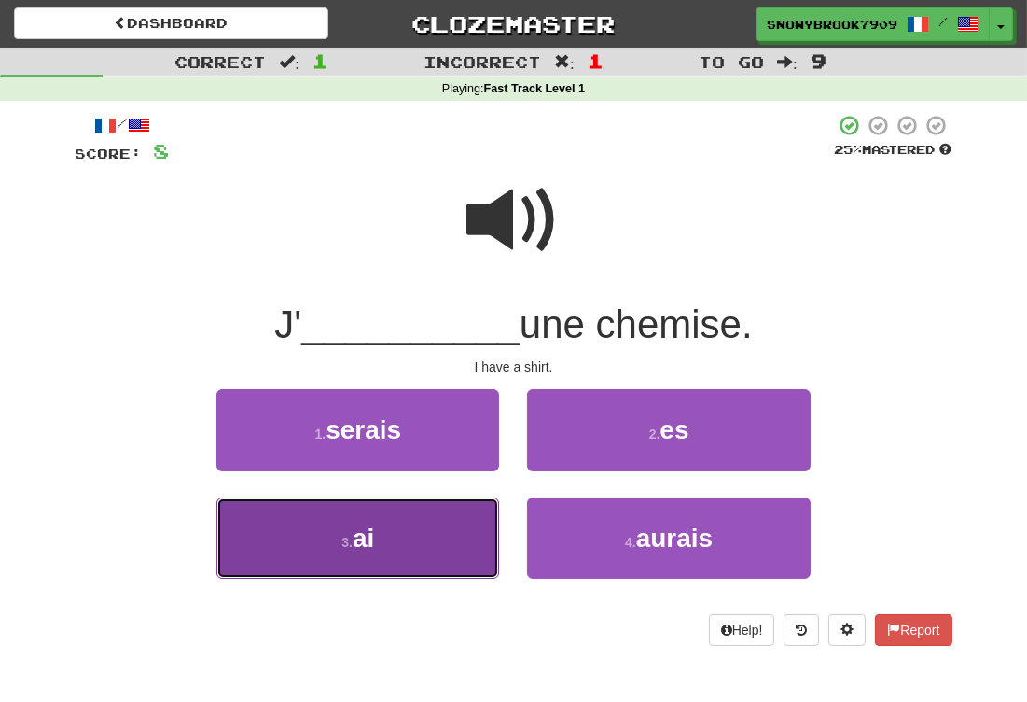
click at [417, 533] on button "3 . ai" at bounding box center [357, 537] width 283 height 81
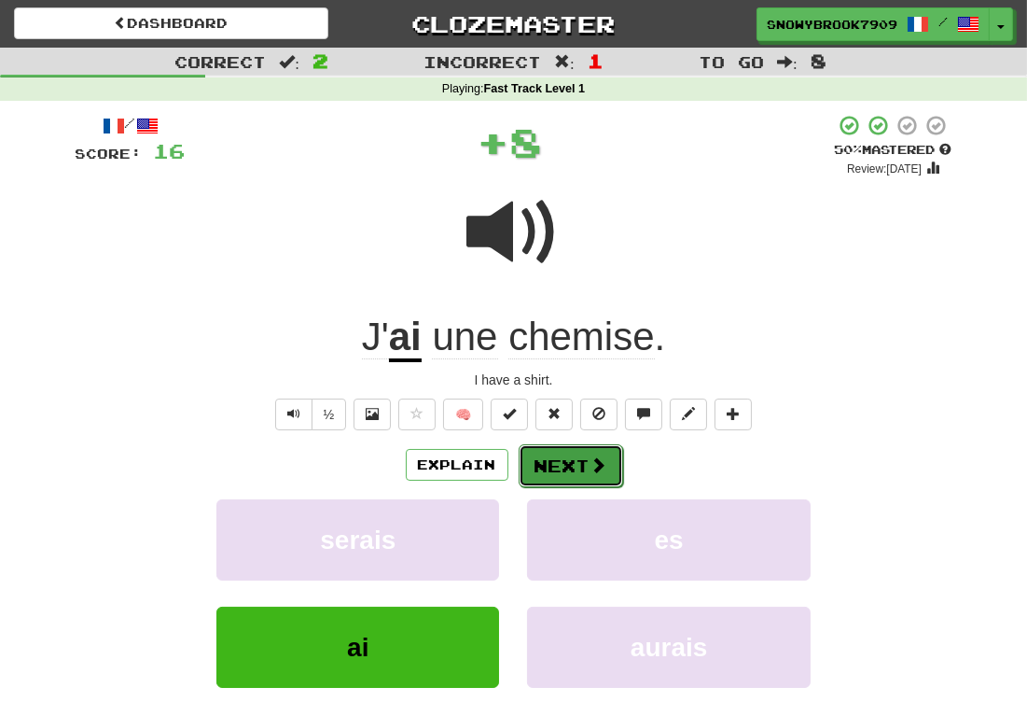
click at [549, 463] on button "Next" at bounding box center [571, 465] width 104 height 43
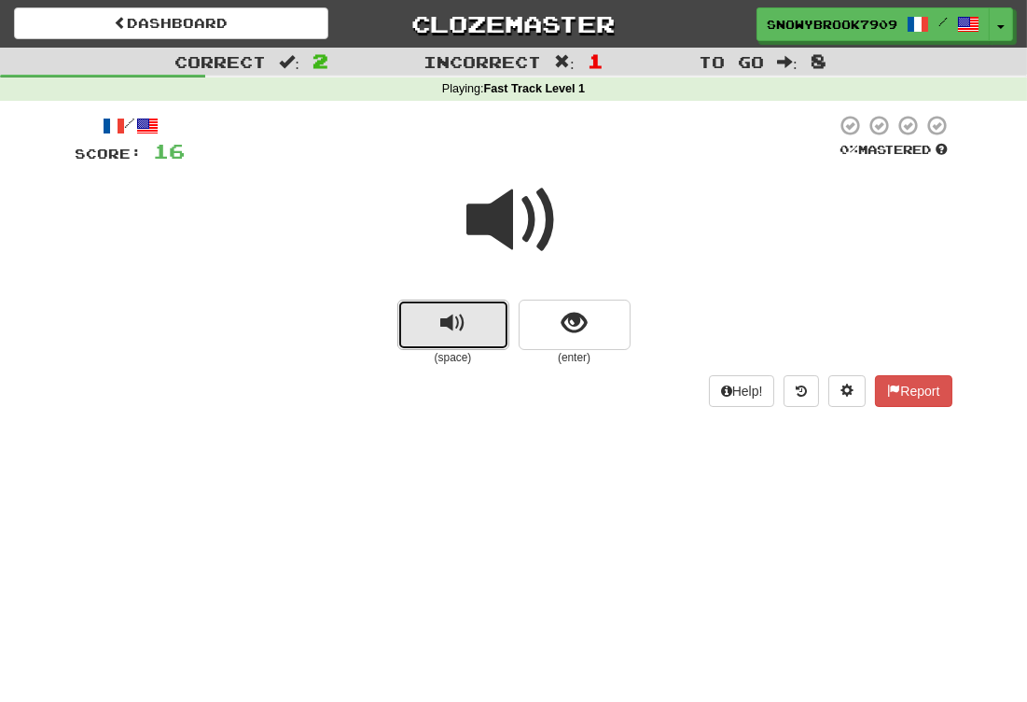
click at [424, 338] on button "replay audio" at bounding box center [453, 324] width 112 height 50
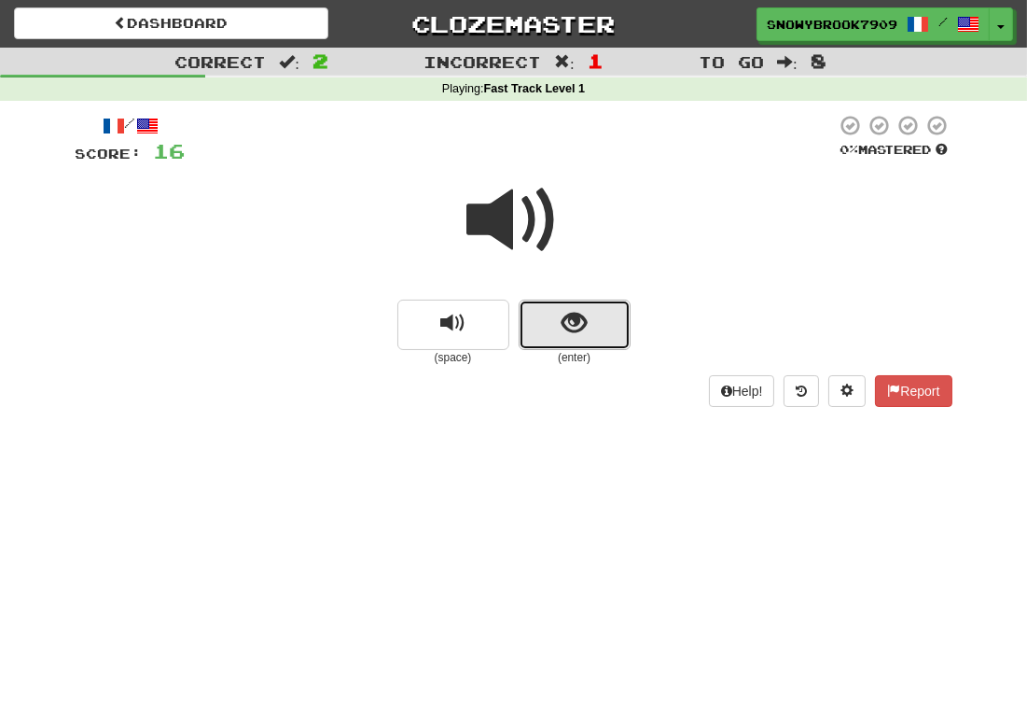
click at [590, 331] on button "show sentence" at bounding box center [575, 324] width 112 height 50
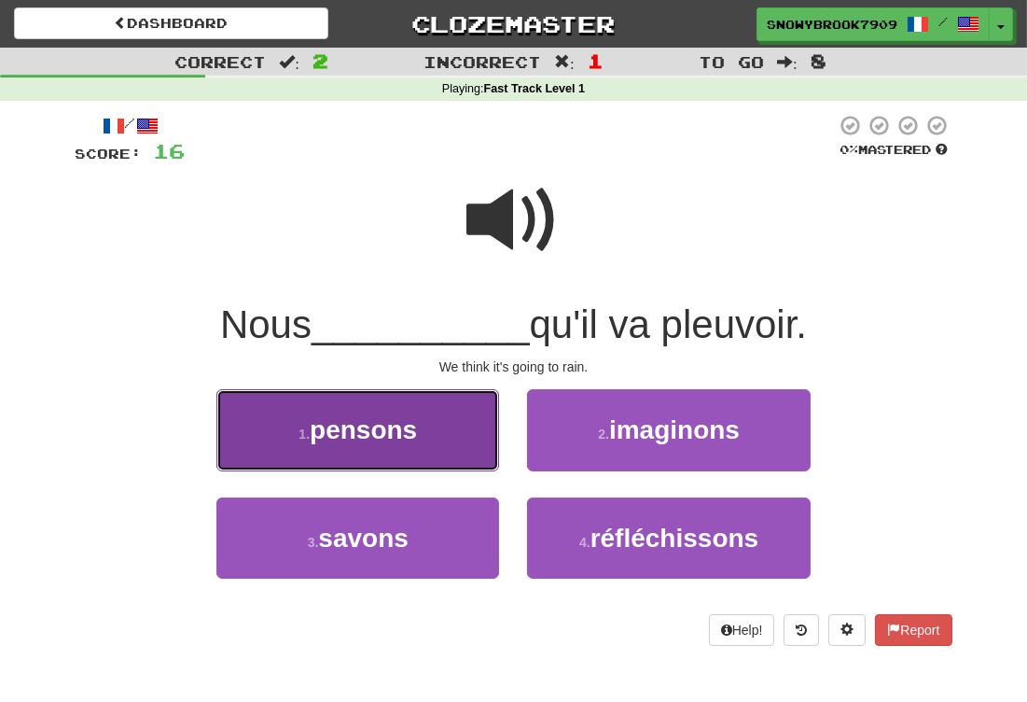
click at [435, 436] on button "1 . pensons" at bounding box center [357, 429] width 283 height 81
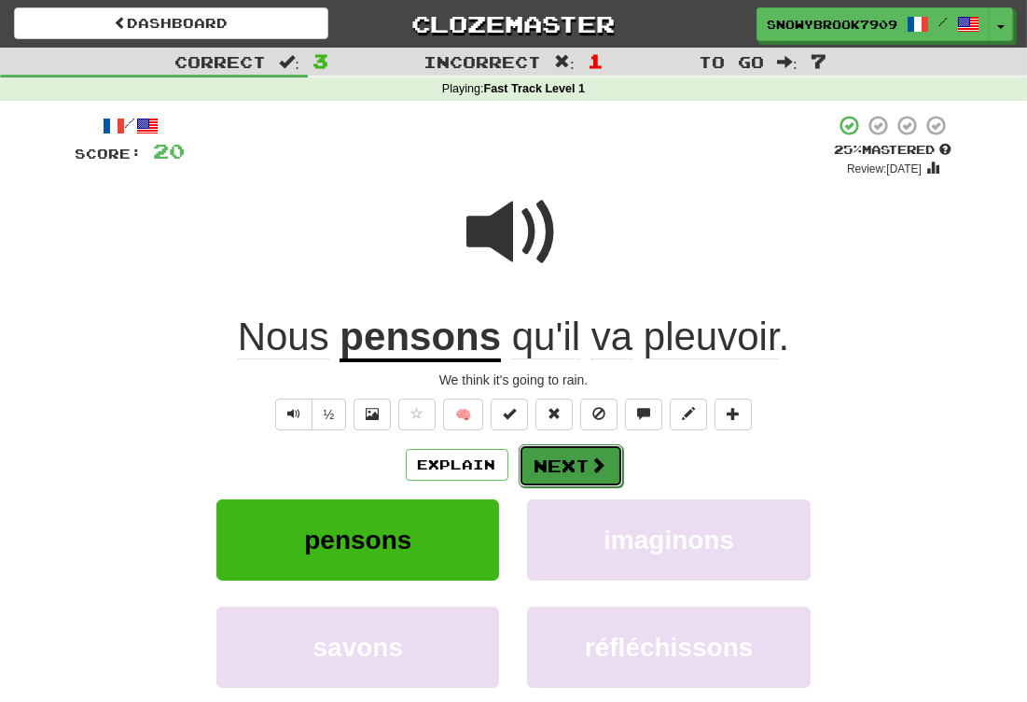
click at [543, 471] on button "Next" at bounding box center [571, 465] width 104 height 43
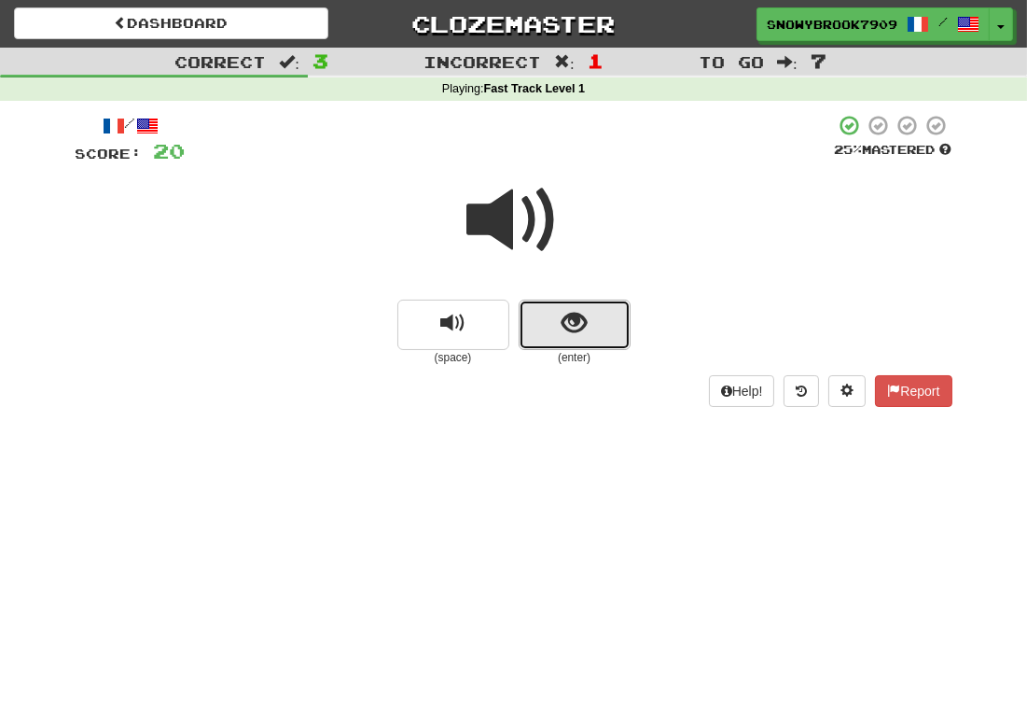
click at [570, 333] on span "show sentence" at bounding box center [574, 323] width 25 height 25
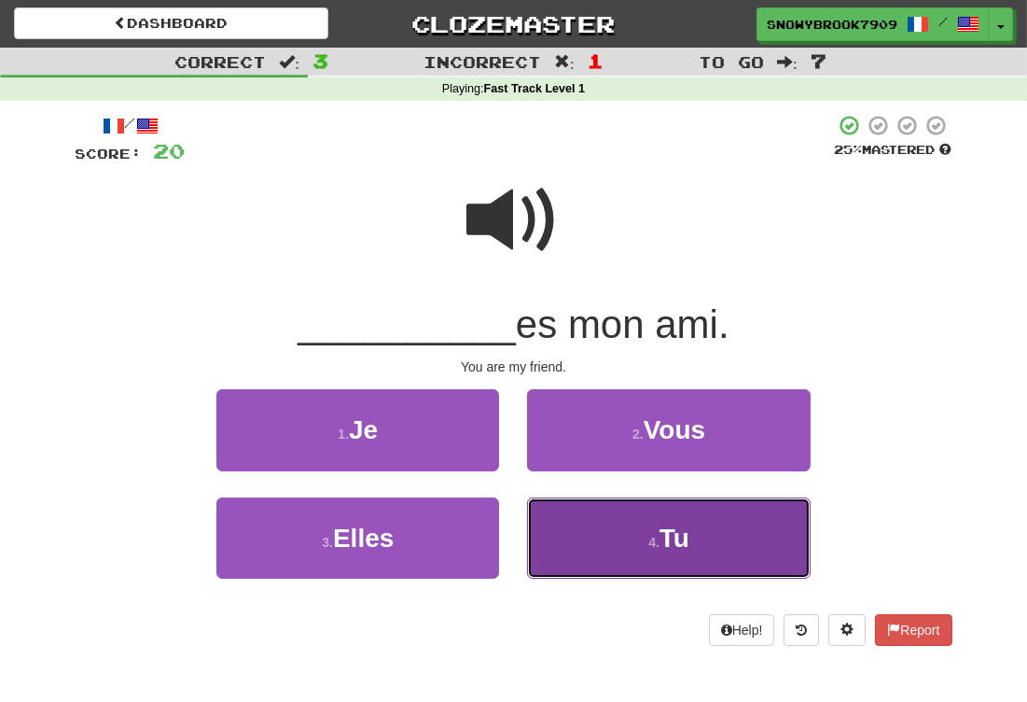
click at [592, 533] on button "4 . Tu" at bounding box center [668, 537] width 283 height 81
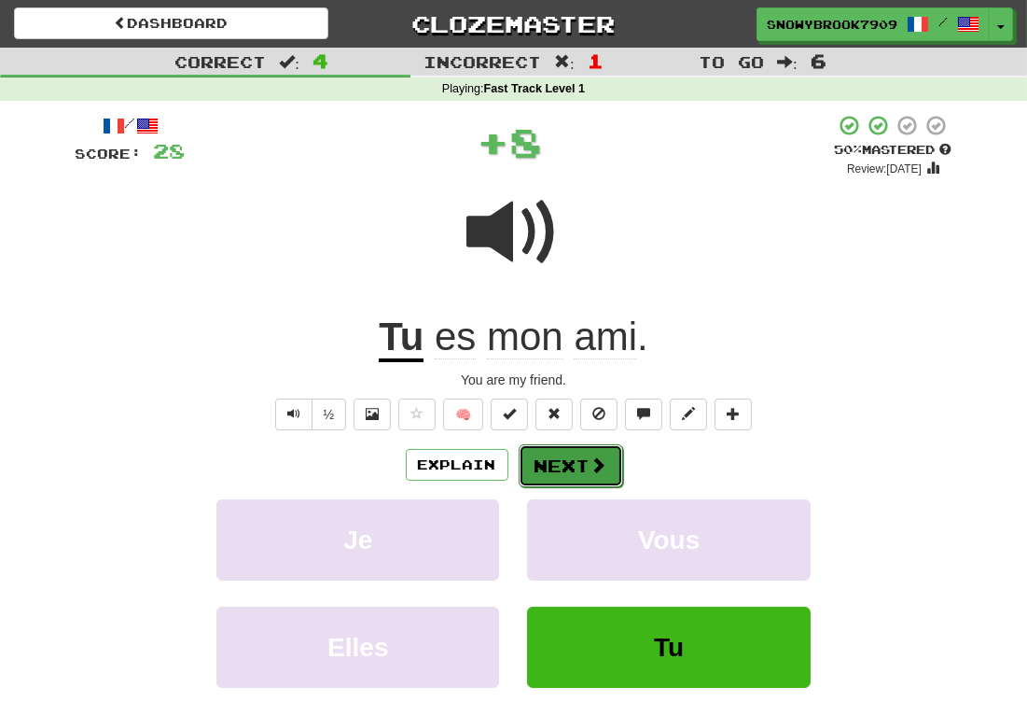
click at [574, 460] on button "Next" at bounding box center [571, 465] width 104 height 43
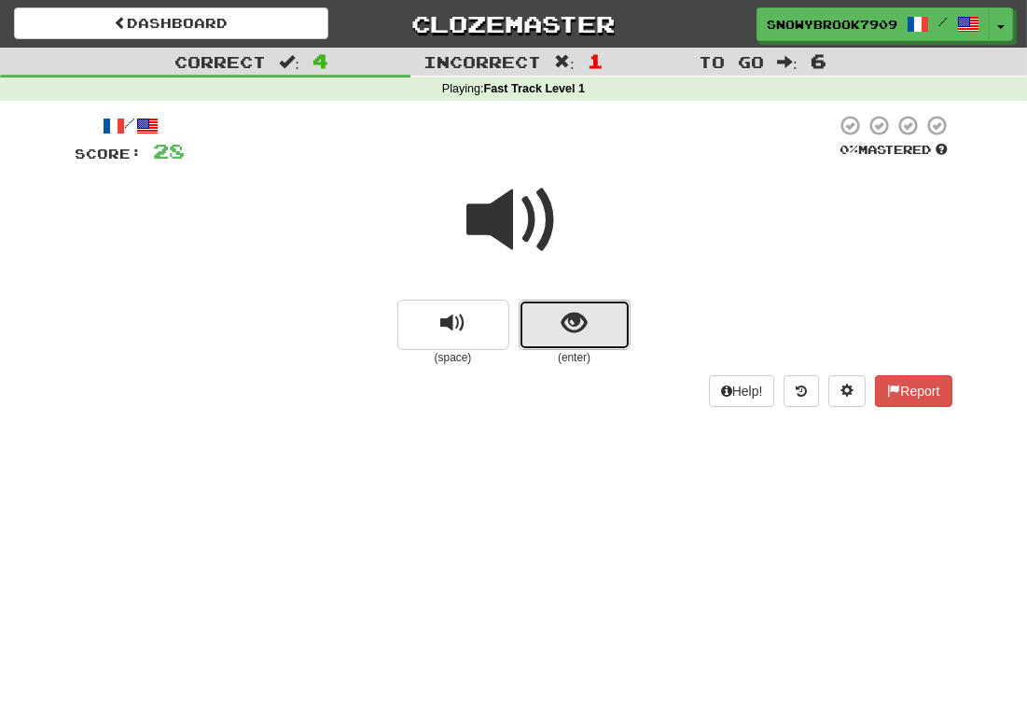
click at [587, 331] on button "show sentence" at bounding box center [575, 324] width 112 height 50
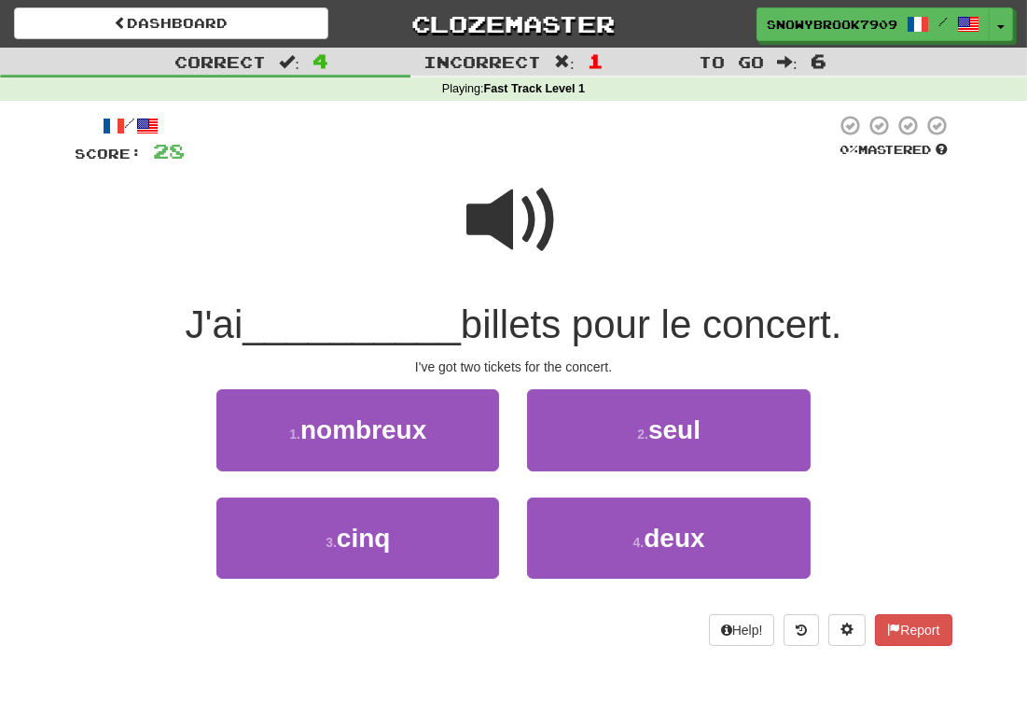
click at [500, 230] on span at bounding box center [513, 220] width 93 height 93
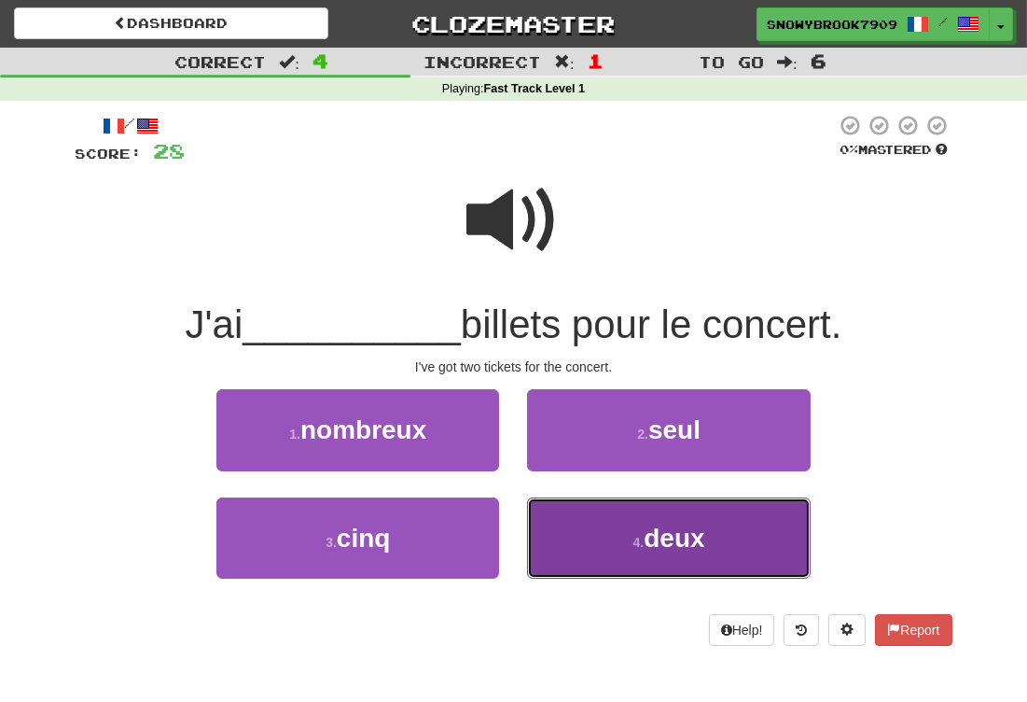
click at [617, 540] on button "4 . deux" at bounding box center [668, 537] width 283 height 81
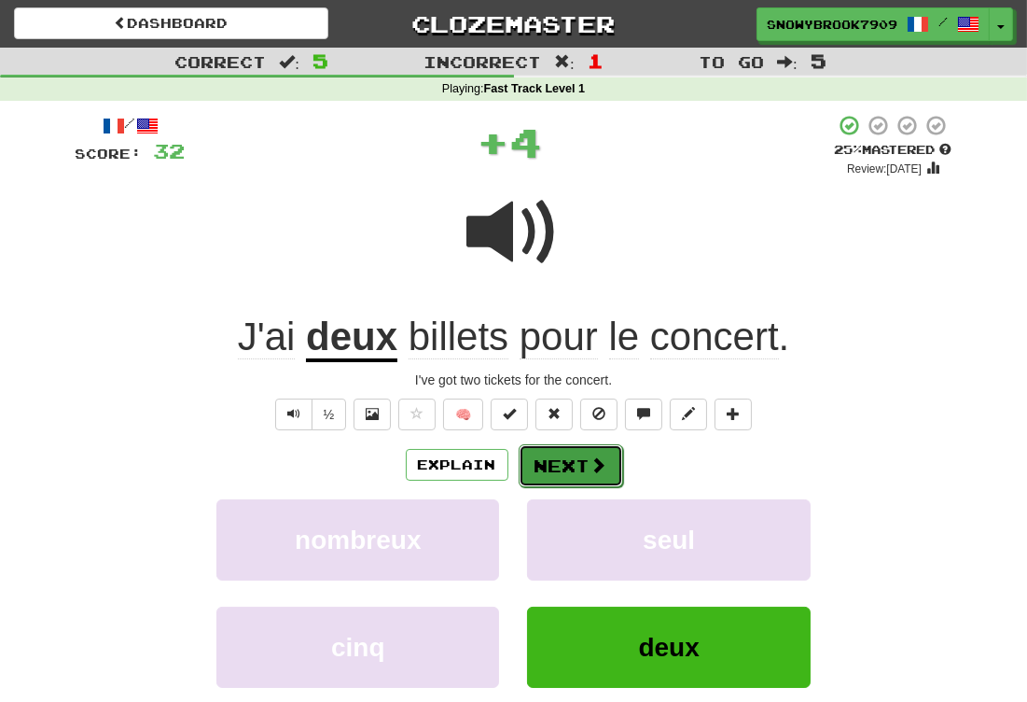
click at [596, 461] on span at bounding box center [599, 464] width 17 height 17
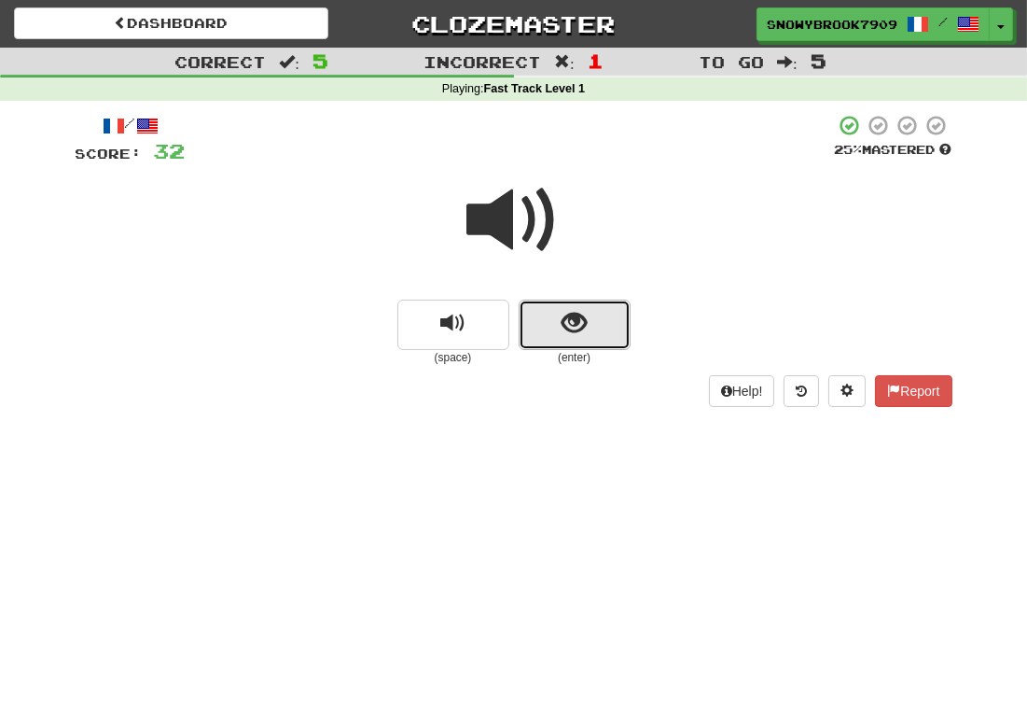
click at [577, 333] on span "show sentence" at bounding box center [574, 323] width 25 height 25
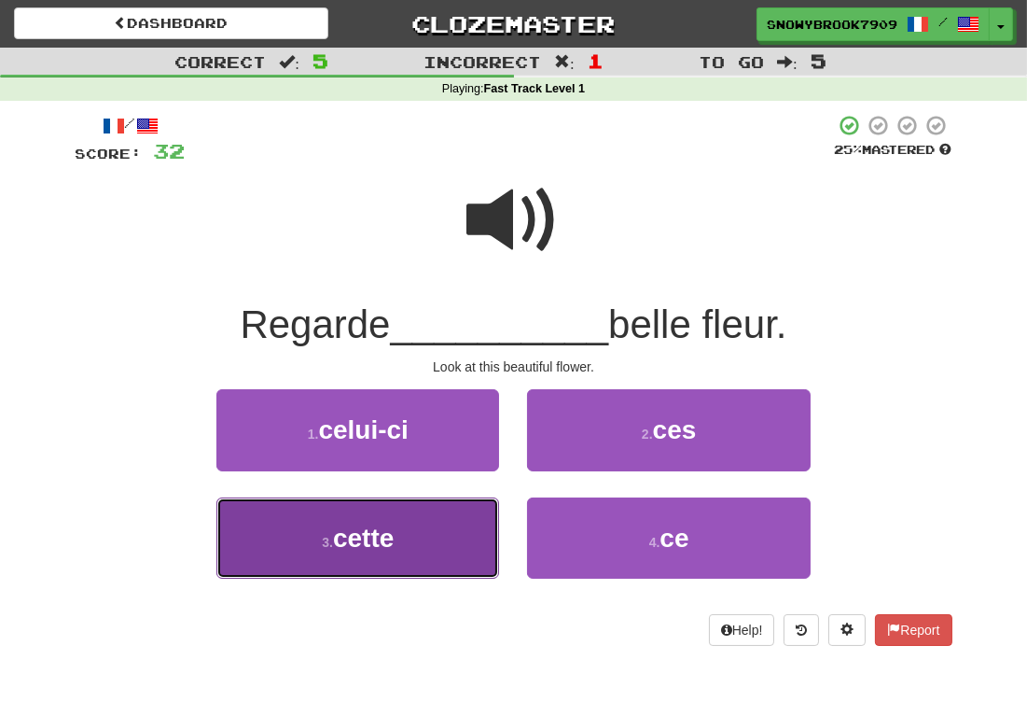
click at [454, 533] on button "3 . cette" at bounding box center [357, 537] width 283 height 81
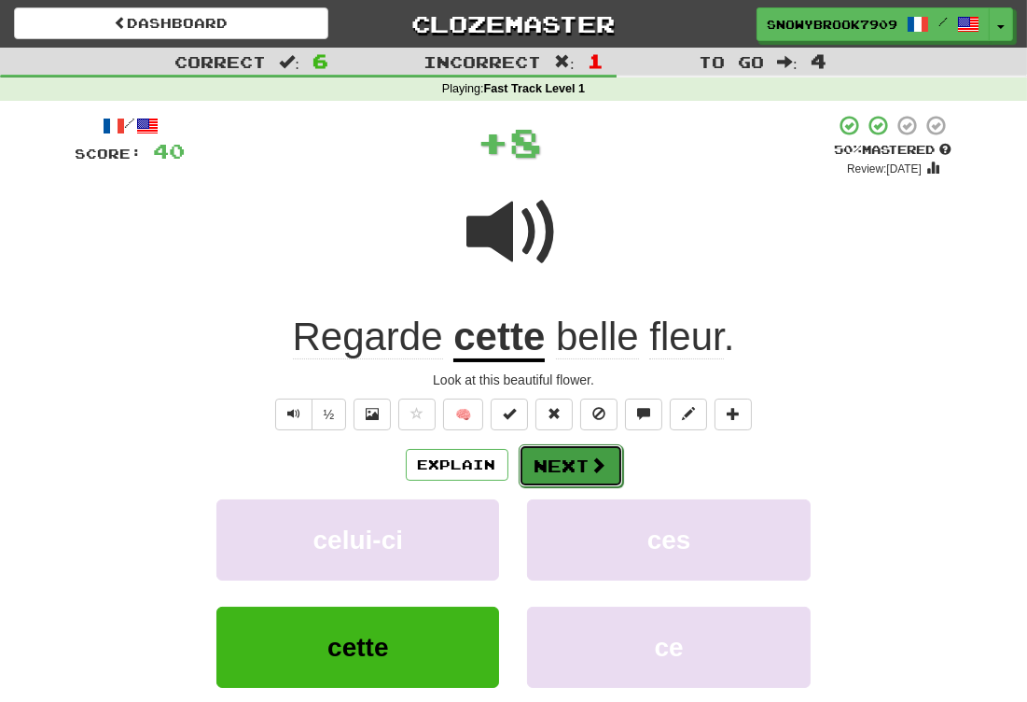
click at [572, 469] on button "Next" at bounding box center [571, 465] width 104 height 43
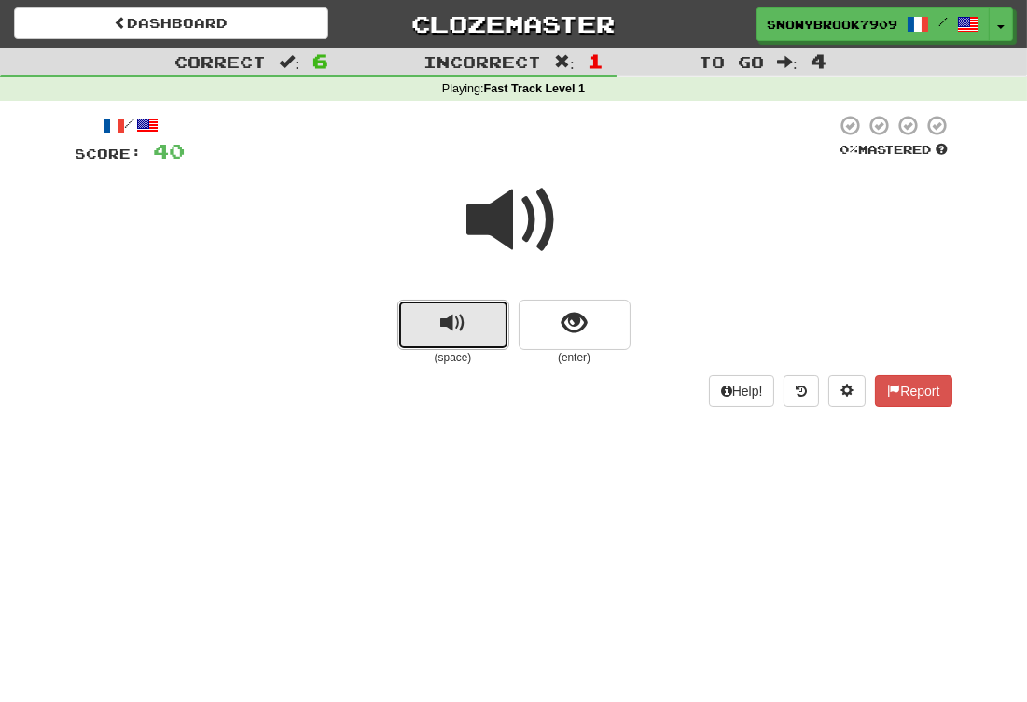
click at [438, 329] on button "replay audio" at bounding box center [453, 324] width 112 height 50
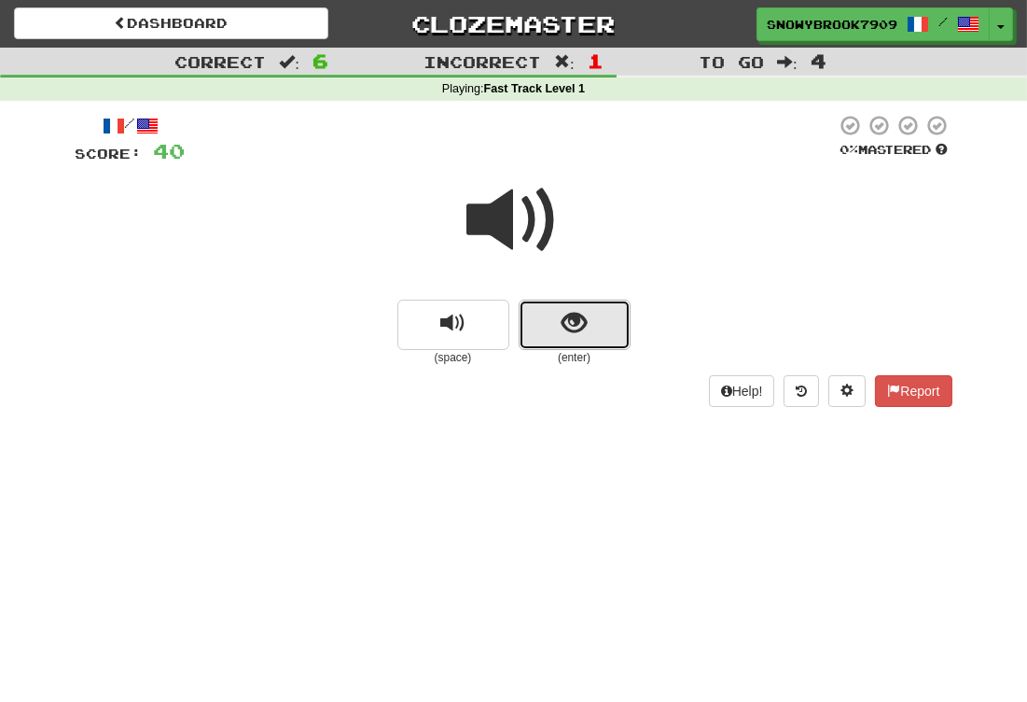
click at [554, 324] on button "show sentence" at bounding box center [575, 324] width 112 height 50
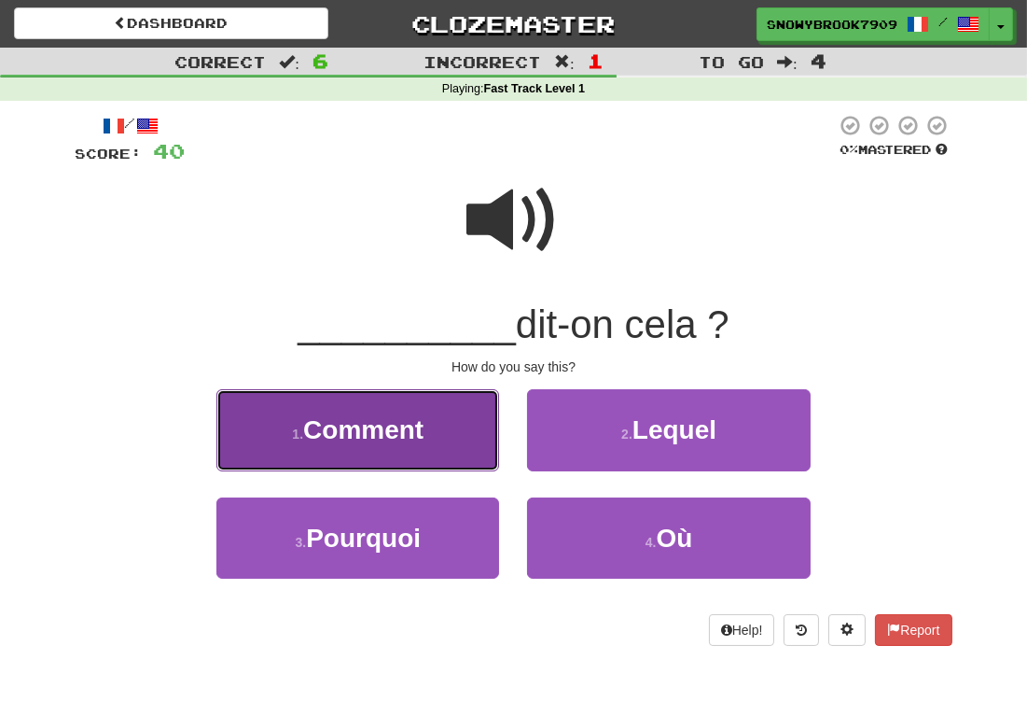
click at [465, 421] on button "1 . Comment" at bounding box center [357, 429] width 283 height 81
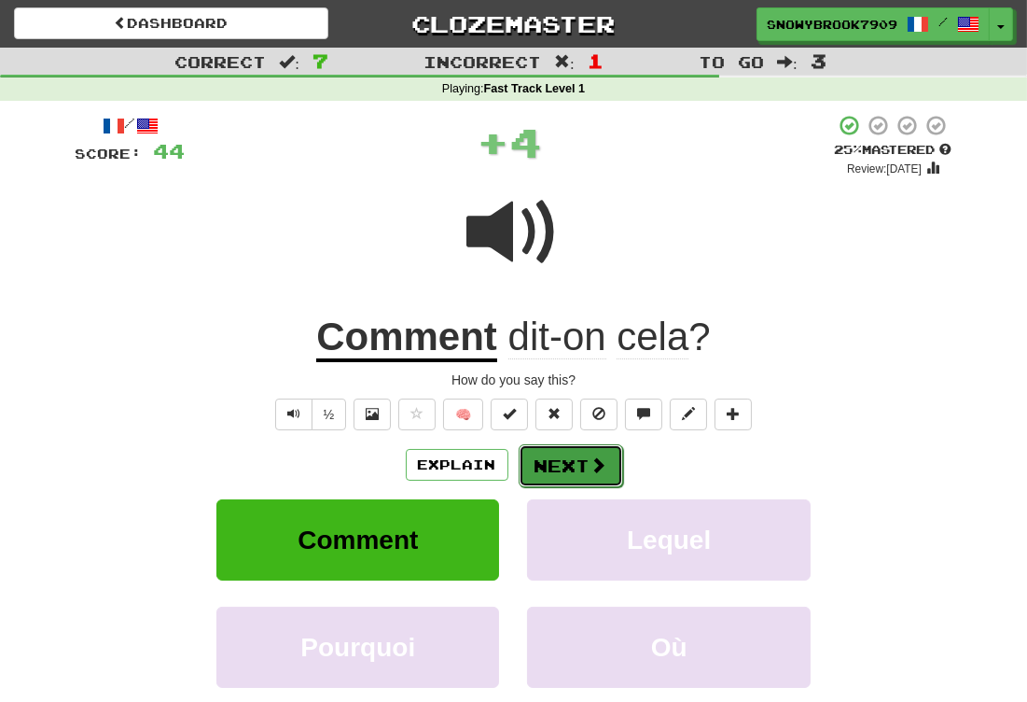
click at [553, 466] on button "Next" at bounding box center [571, 465] width 104 height 43
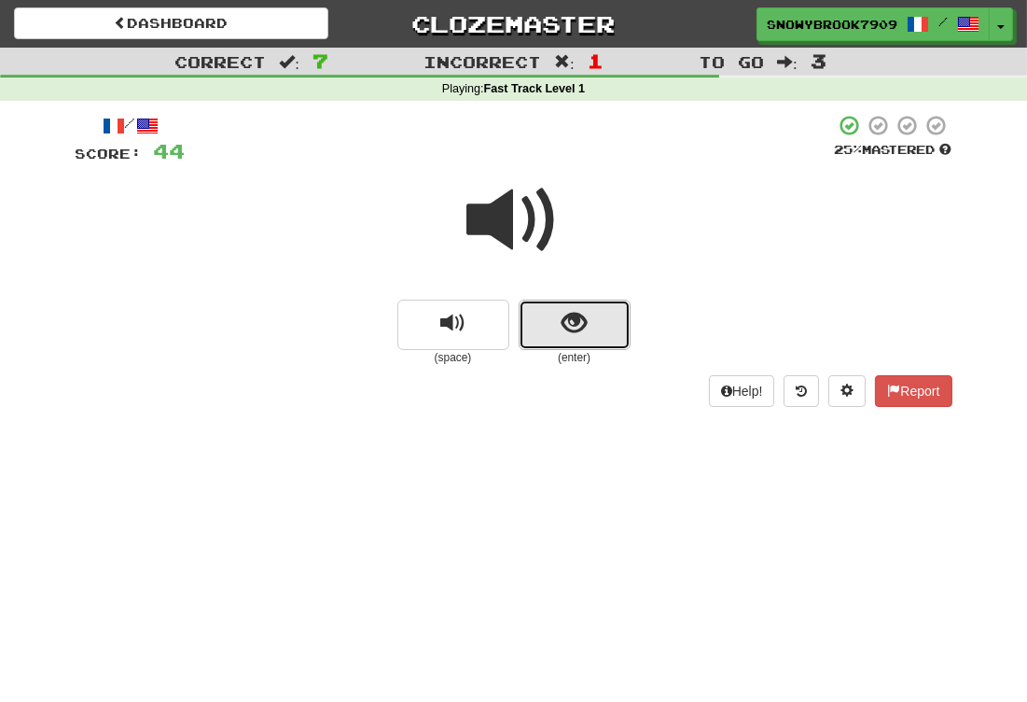
click at [587, 329] on button "show sentence" at bounding box center [575, 324] width 112 height 50
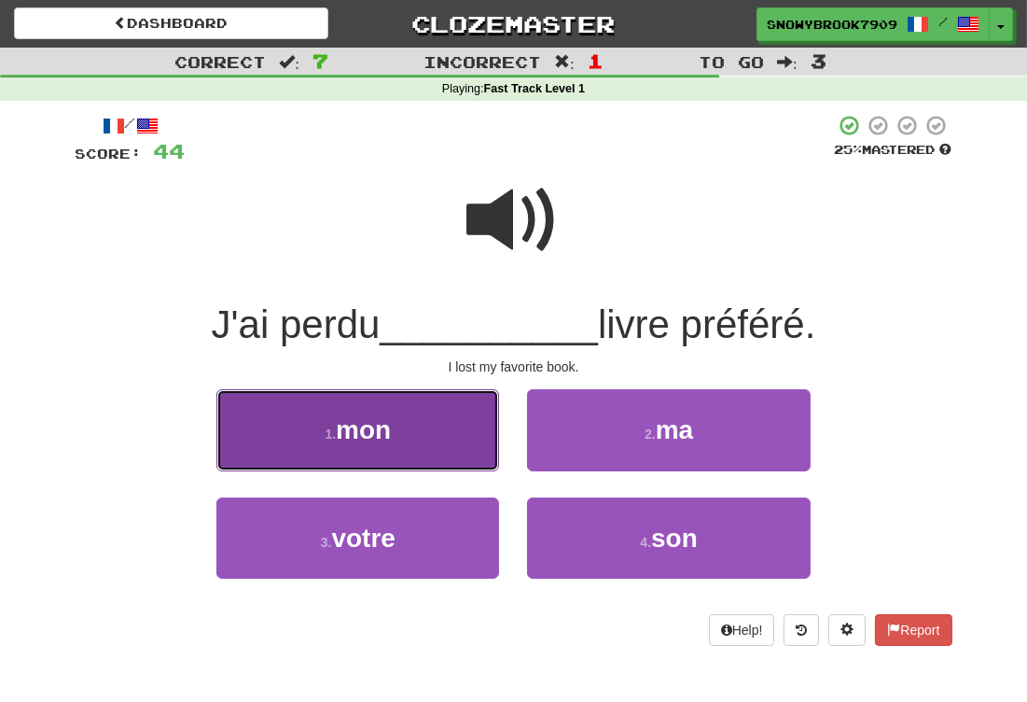
click at [420, 440] on button "1 . mon" at bounding box center [357, 429] width 283 height 81
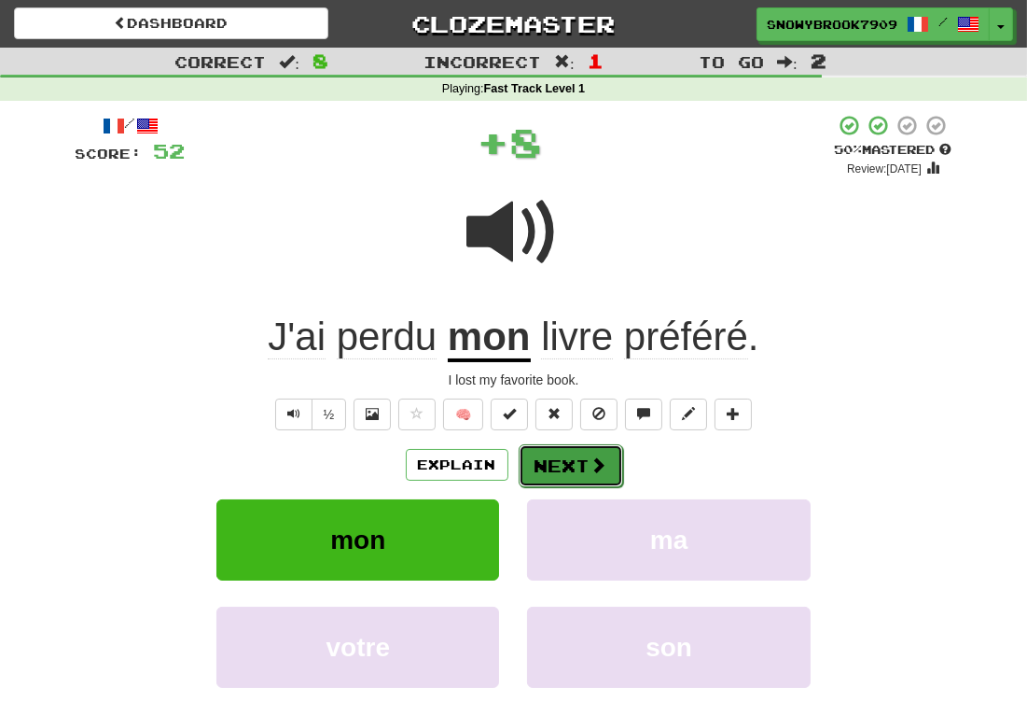
click at [597, 457] on span at bounding box center [599, 464] width 17 height 17
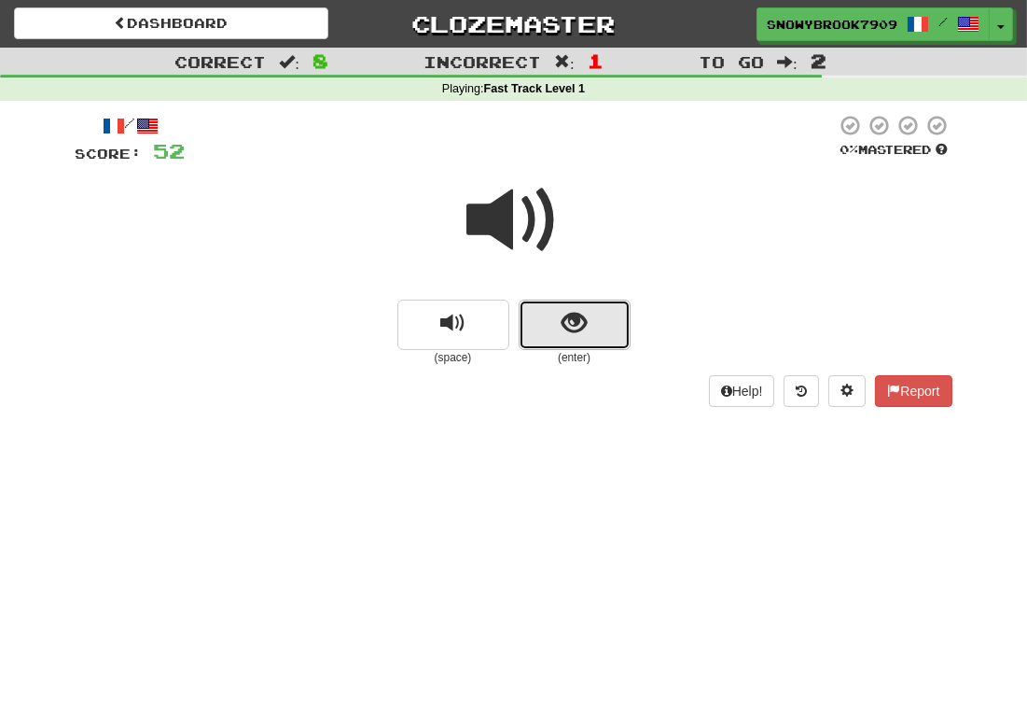
click at [582, 323] on span "show sentence" at bounding box center [574, 323] width 25 height 25
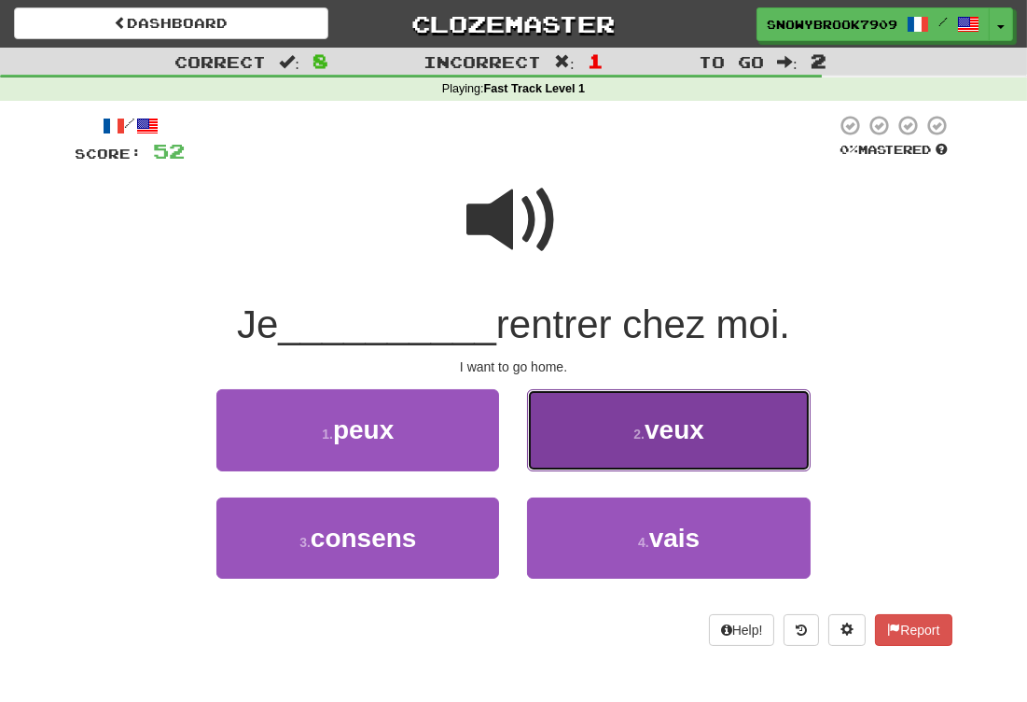
click at [558, 441] on button "2 . veux" at bounding box center [668, 429] width 283 height 81
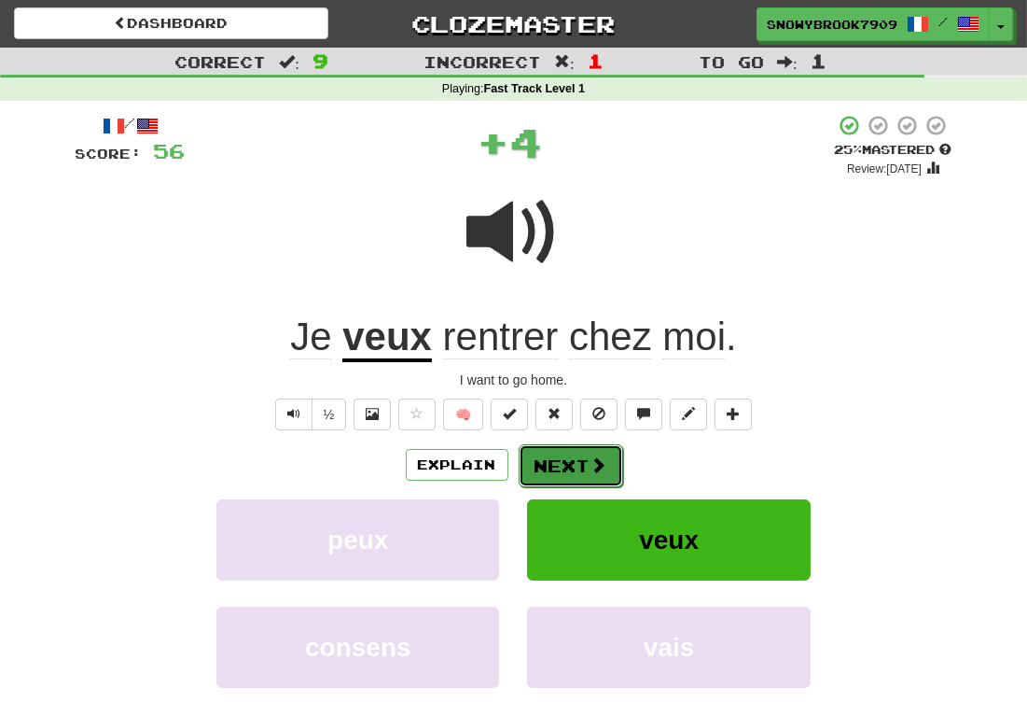
click at [552, 466] on button "Next" at bounding box center [571, 465] width 104 height 43
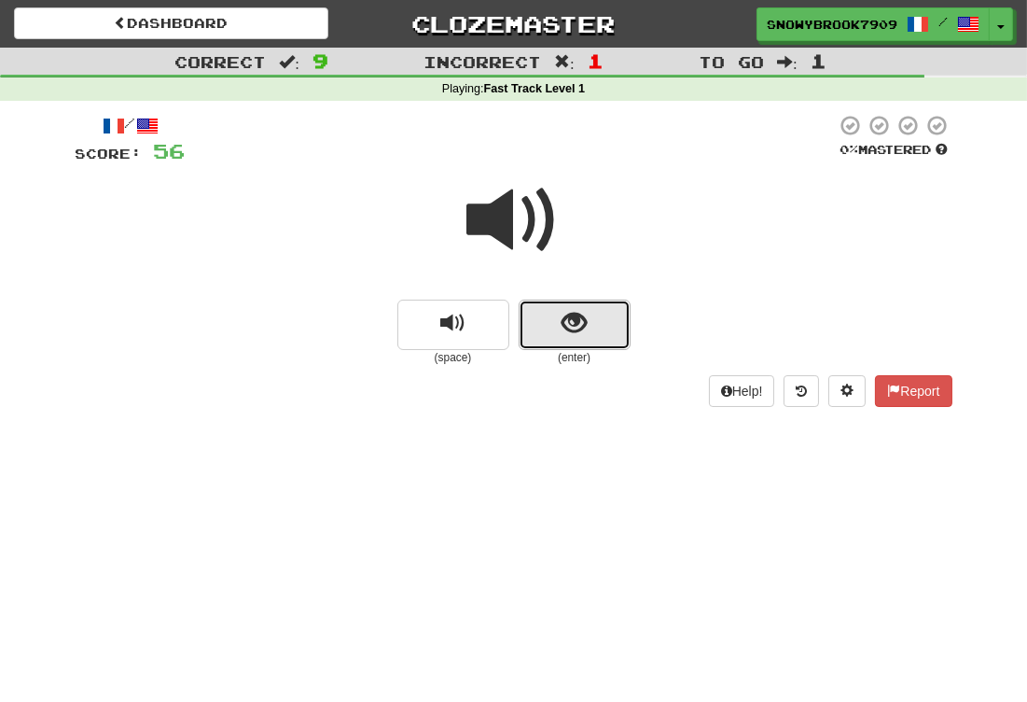
click at [581, 303] on button "show sentence" at bounding box center [575, 324] width 112 height 50
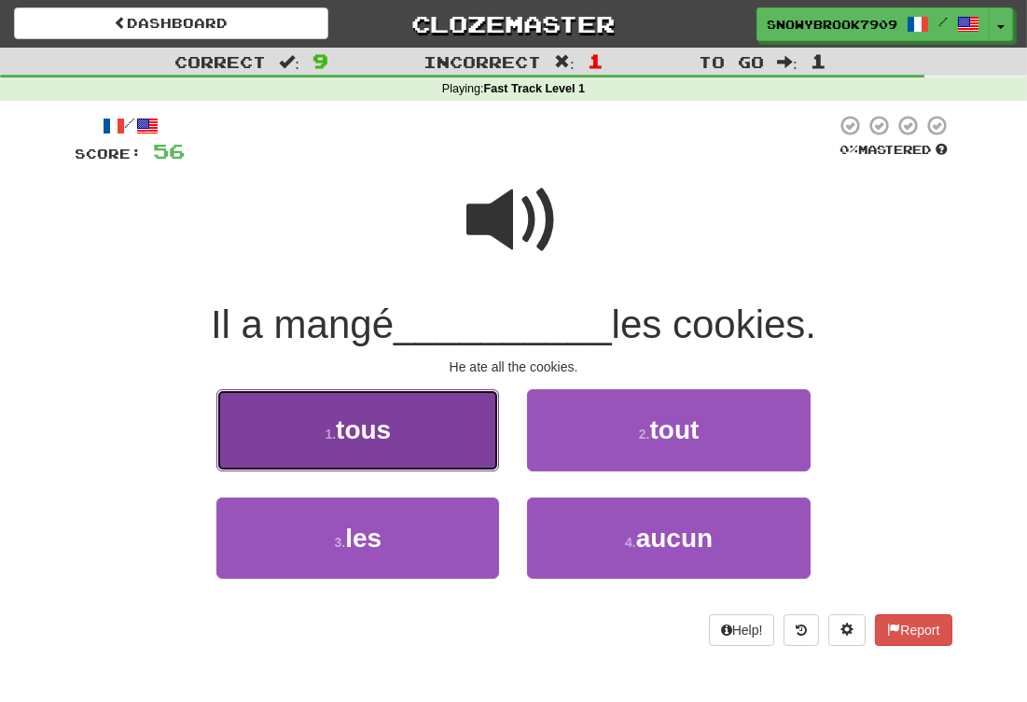
click at [405, 438] on button "1 . tous" at bounding box center [357, 429] width 283 height 81
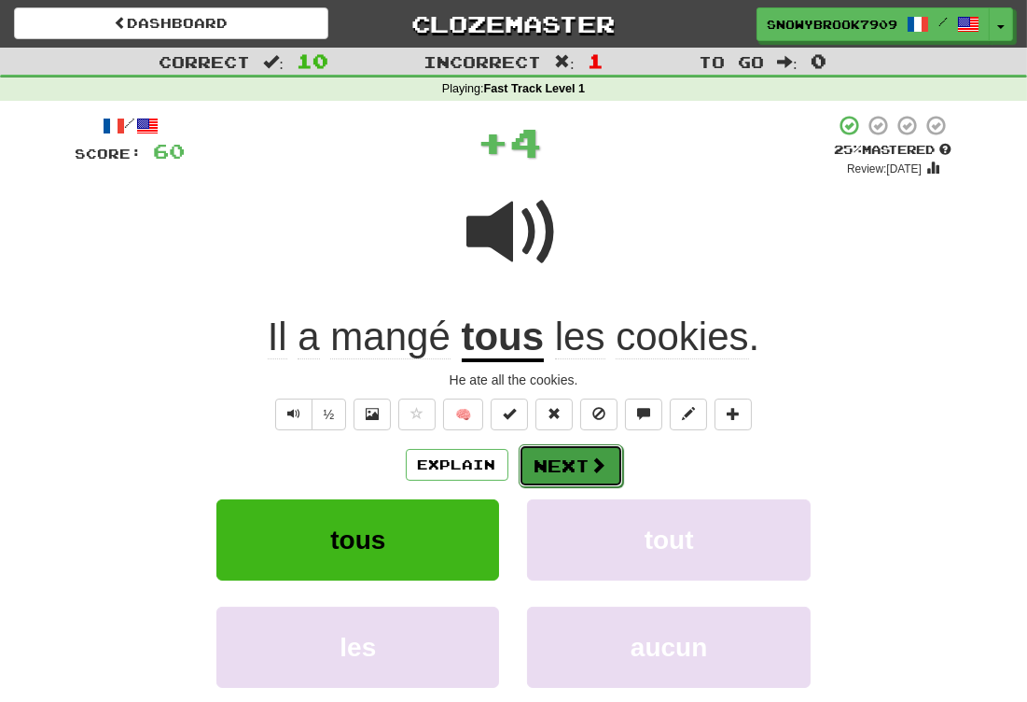
click at [571, 468] on button "Next" at bounding box center [571, 465] width 104 height 43
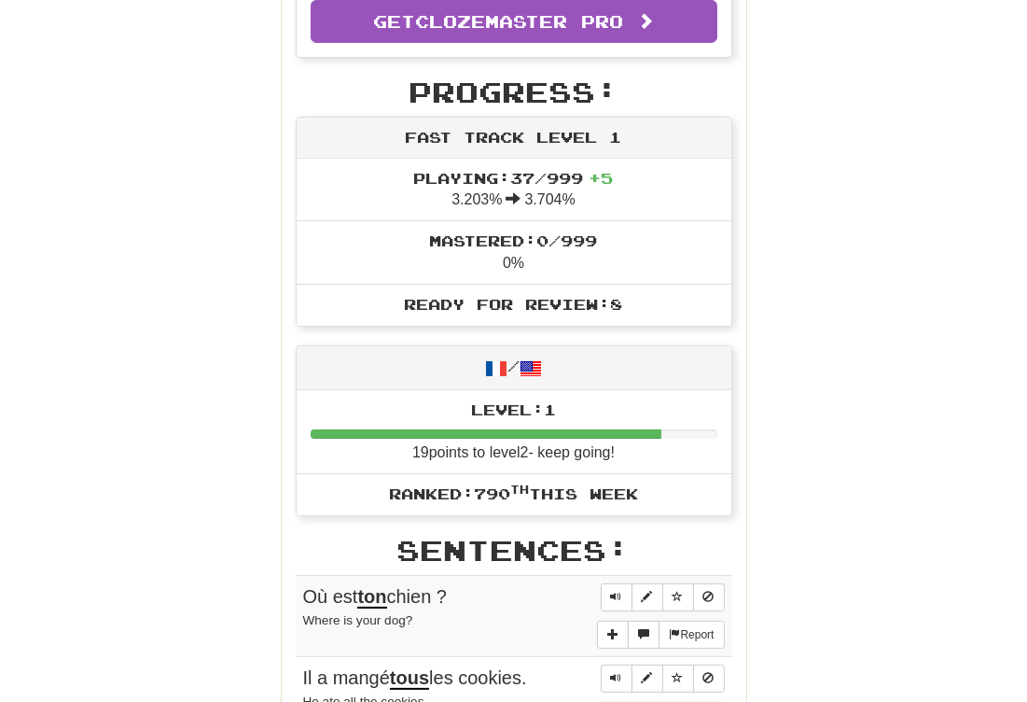
scroll to position [424, 0]
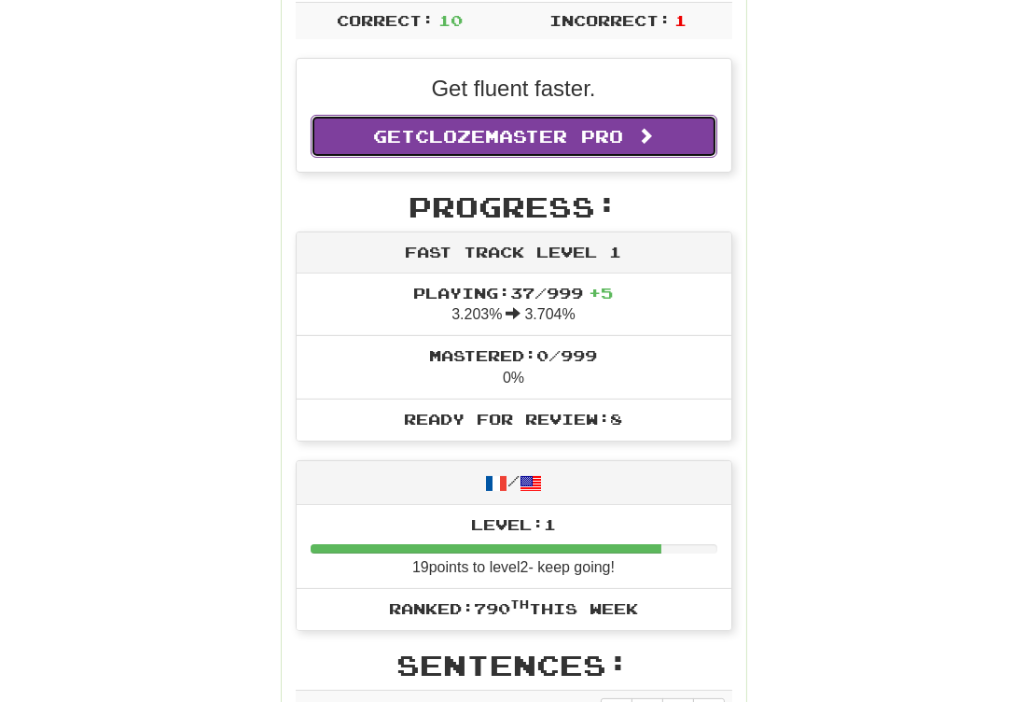
click at [532, 117] on link "Get Clozemaster Pro" at bounding box center [514, 136] width 407 height 43
